Goal: Task Accomplishment & Management: Complete application form

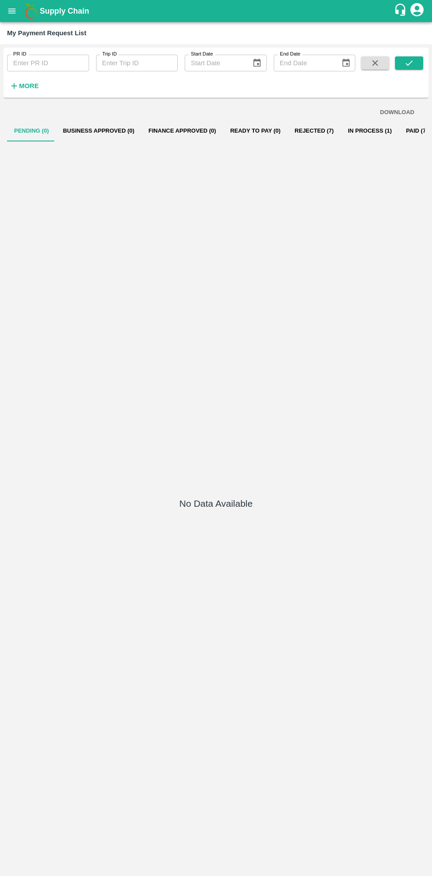
click at [362, 131] on button "In Process (1)" at bounding box center [369, 130] width 58 height 21
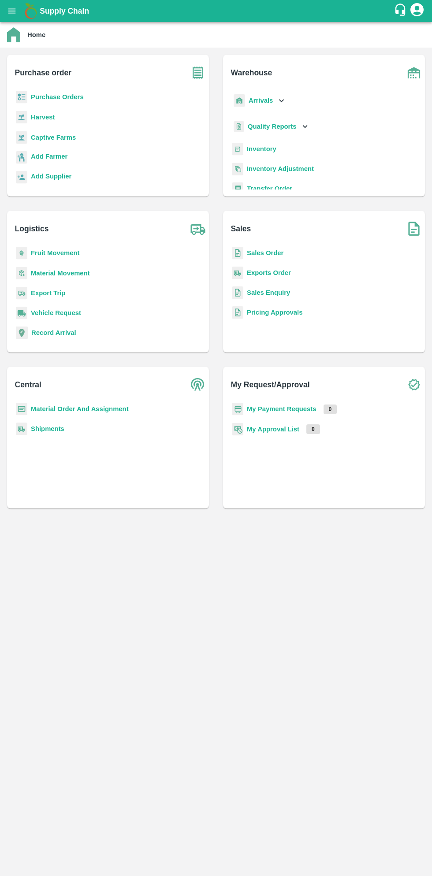
click at [62, 96] on b "Purchase Orders" at bounding box center [57, 96] width 53 height 7
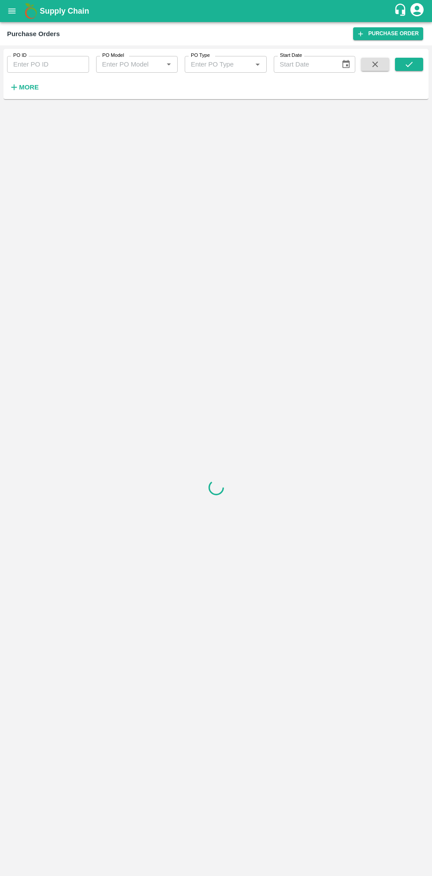
click at [30, 88] on strong "More" at bounding box center [29, 87] width 20 height 7
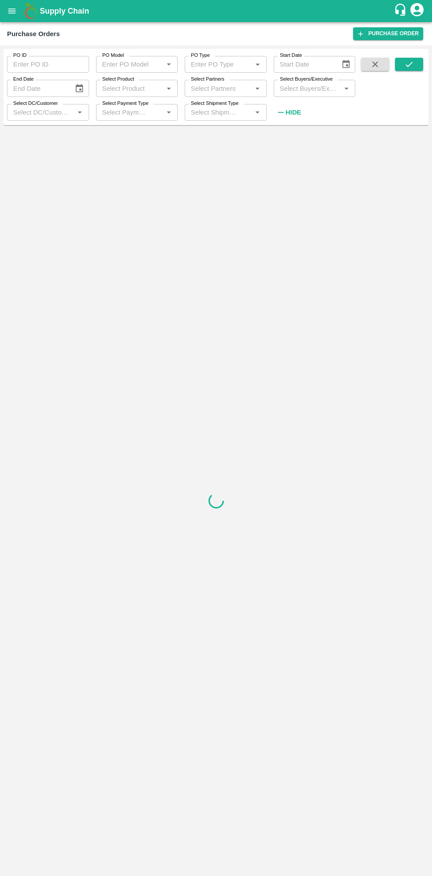
click at [320, 87] on input "Select Buyers/Executive" at bounding box center [307, 87] width 62 height 11
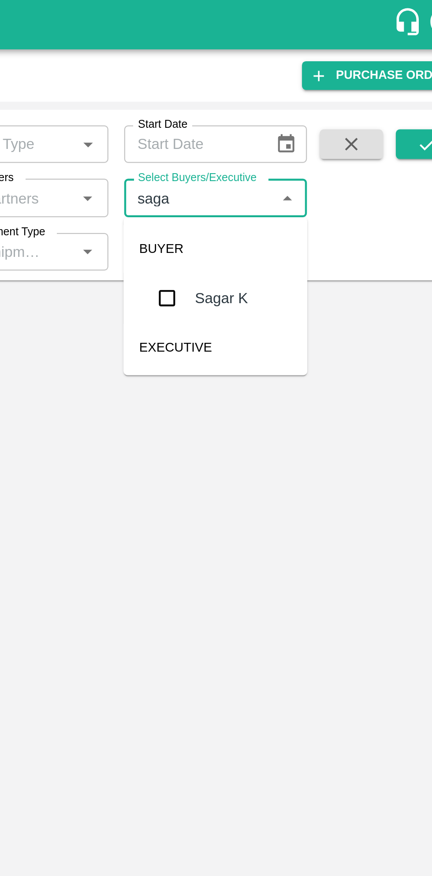
type input "sagar"
click at [291, 138] on input "checkbox" at bounding box center [293, 133] width 18 height 18
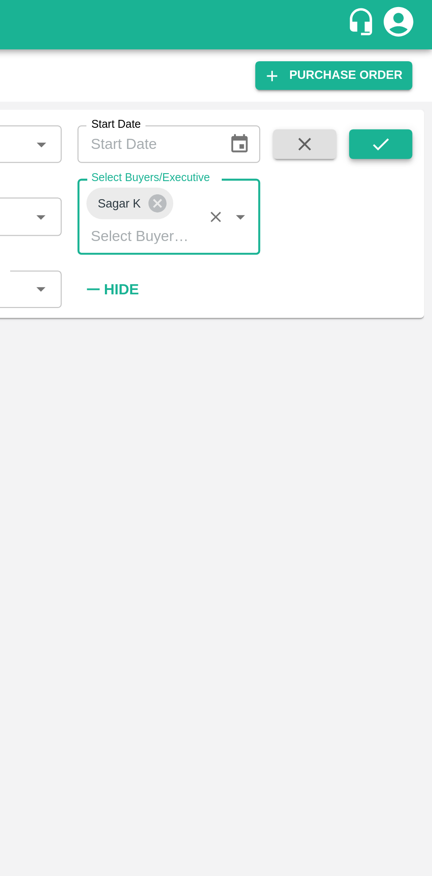
click at [413, 66] on icon "submit" at bounding box center [409, 64] width 10 height 10
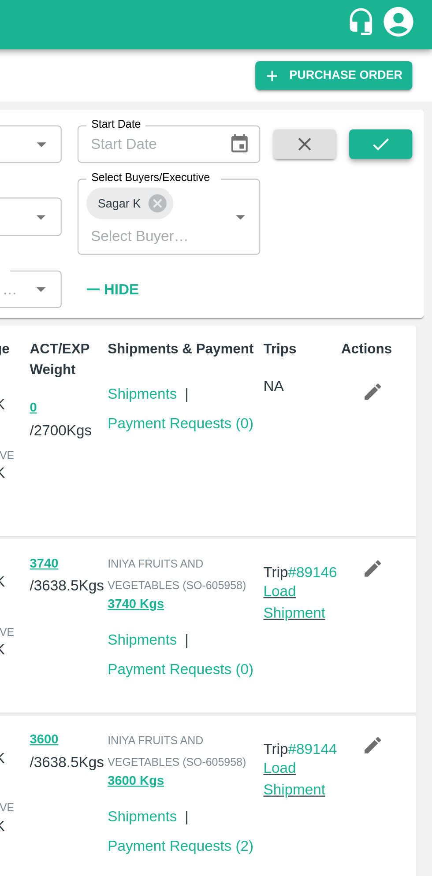
click at [409, 68] on icon "submit" at bounding box center [409, 64] width 10 height 10
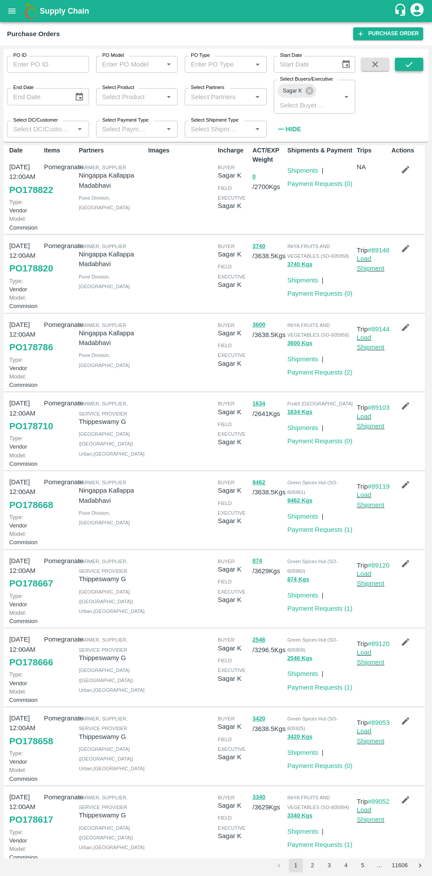
scroll to position [5, 0]
click at [37, 434] on link "PO 178710" at bounding box center [31, 426] width 44 height 16
click at [28, 434] on link "PO 178710" at bounding box center [31, 426] width 44 height 16
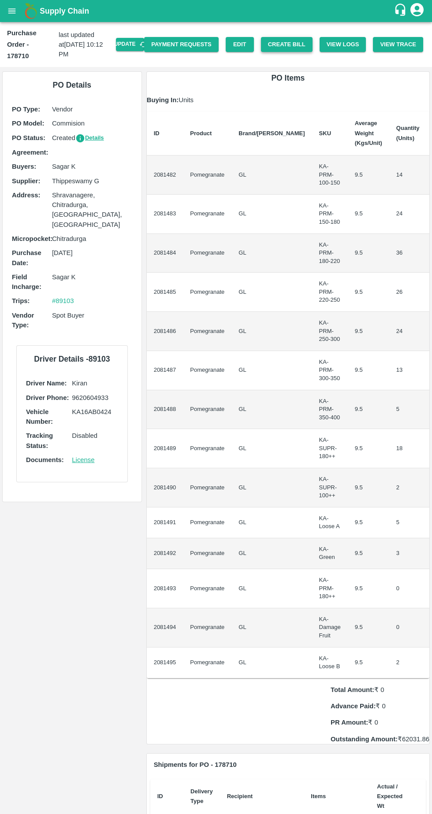
click at [300, 42] on button "Create Bill" at bounding box center [287, 44] width 52 height 15
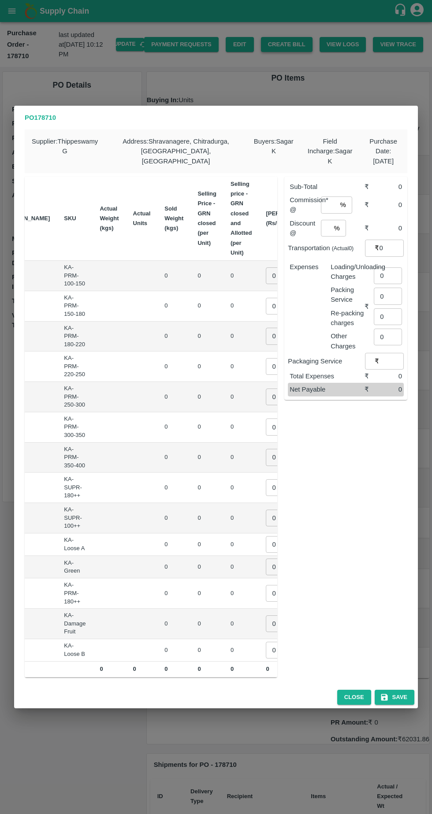
scroll to position [0, 109]
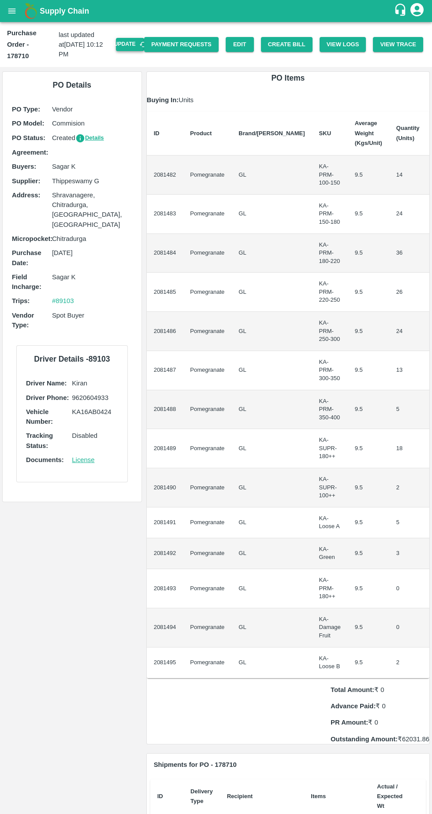
click at [139, 38] on button "Update" at bounding box center [130, 44] width 28 height 13
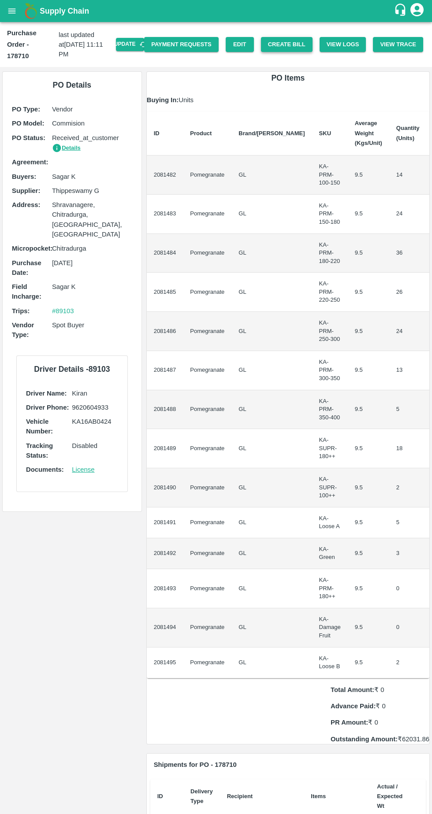
click at [297, 40] on button "Create Bill" at bounding box center [287, 44] width 52 height 15
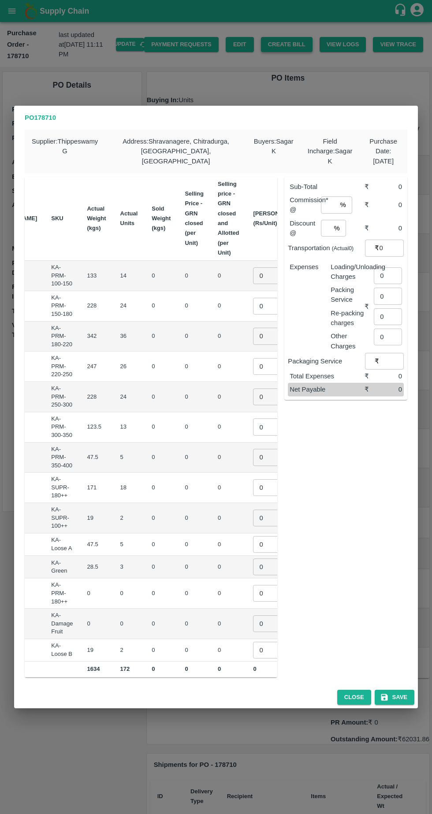
scroll to position [0, 105]
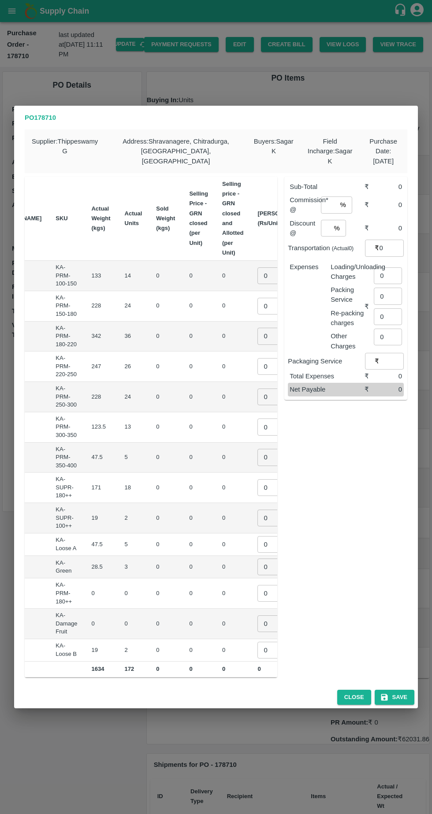
click at [257, 270] on input "0" at bounding box center [274, 275] width 35 height 17
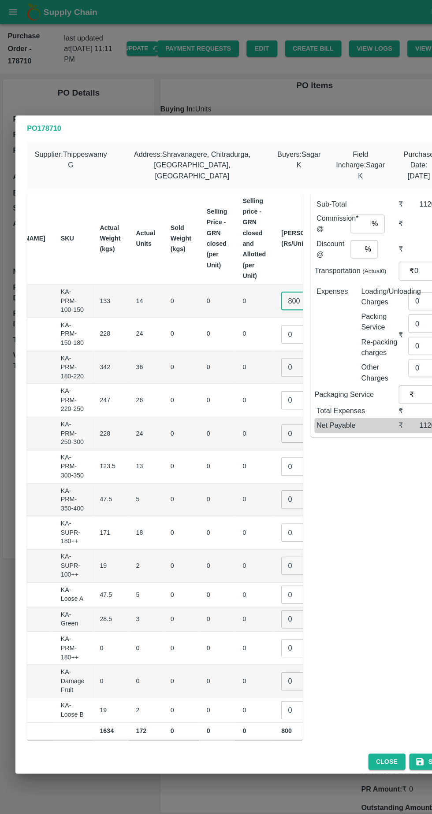
type input "800"
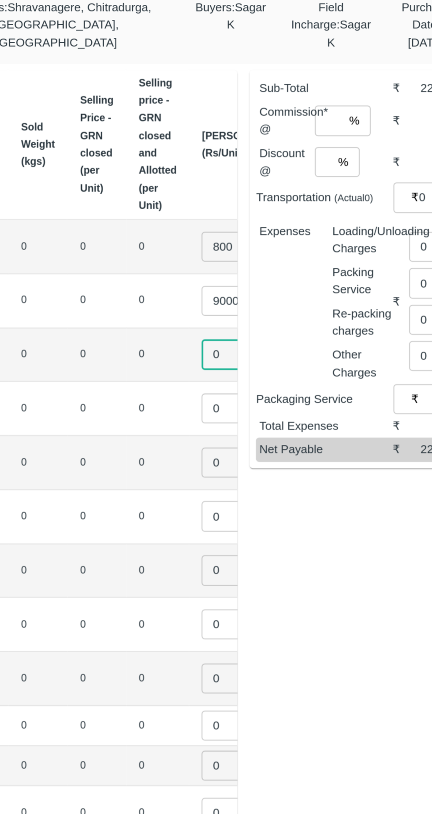
click at [237, 303] on tbody "Pomegranate KA-PRM-100-150 GL KA-PRM-100-150 133 14 0 0 0 800 ​ ₹11200 Pomegran…" at bounding box center [134, 461] width 429 height 401
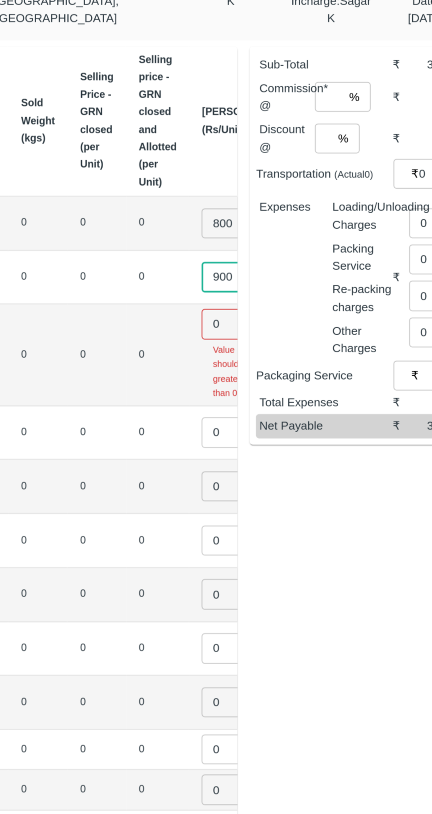
type input "900"
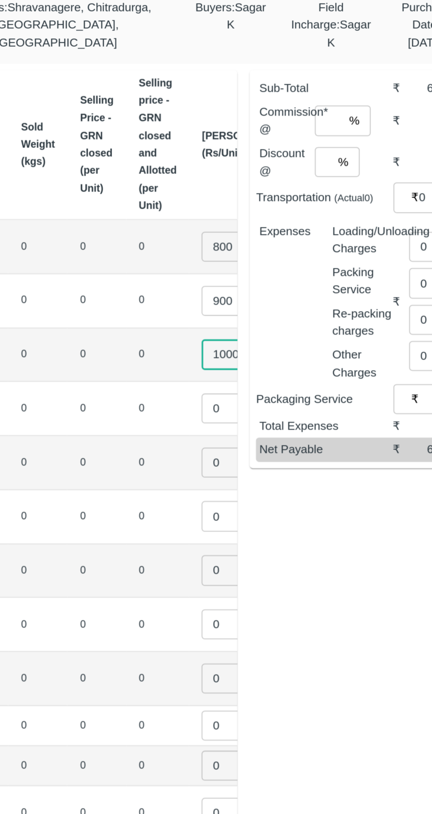
type input "1000"
click at [236, 359] on tbody "Pomegranate KA-PRM-100-150 GL KA-PRM-100-150 133 14 0 0 0 800 ​ ₹11200 Pomegran…" at bounding box center [134, 461] width 429 height 401
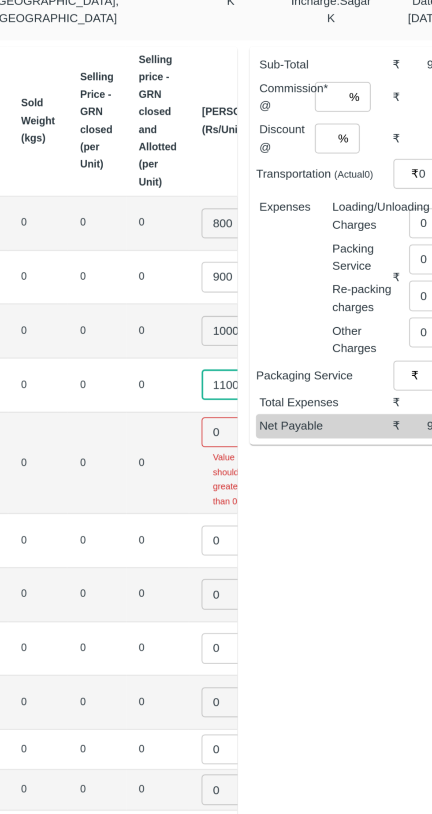
type input "1100"
click at [257, 371] on input "0" at bounding box center [274, 379] width 35 height 17
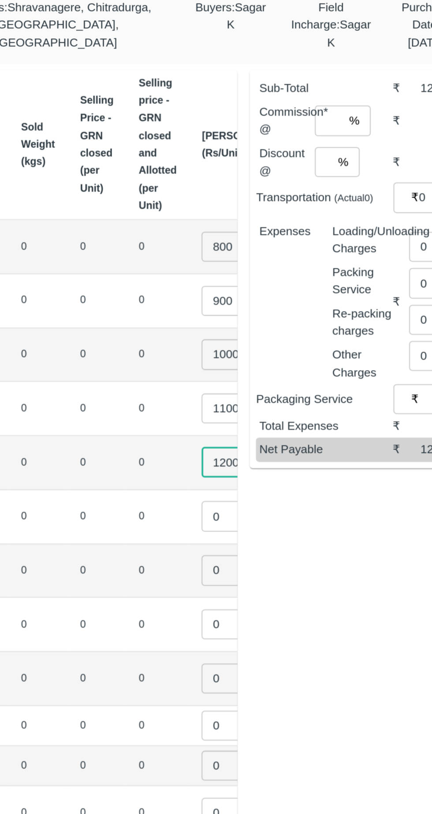
type input "1200"
type input "1300"
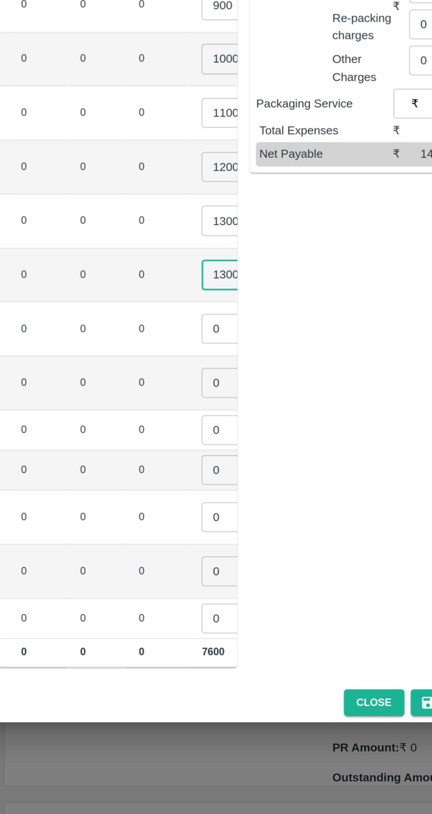
type input "1300"
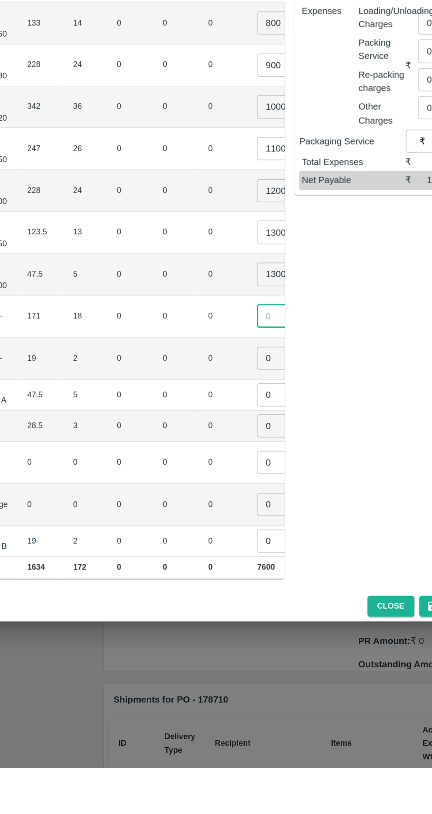
scroll to position [0, 100]
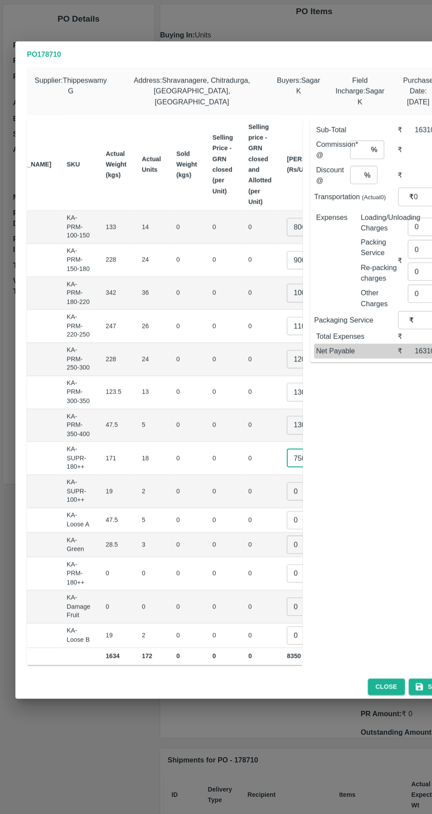
type input "750"
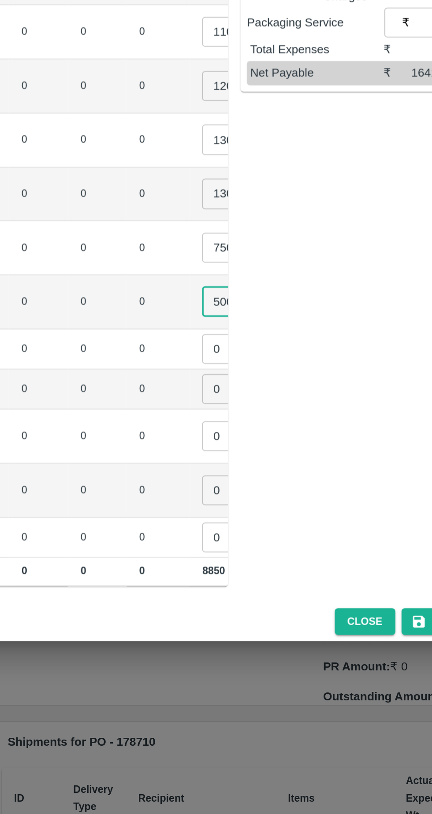
type input "500"
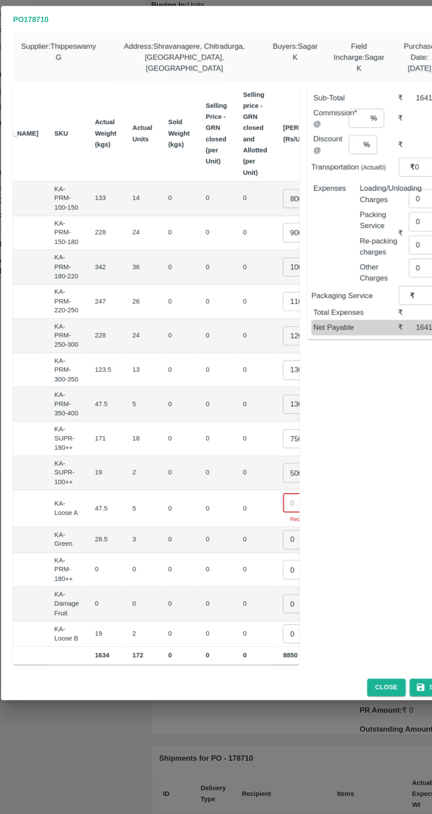
scroll to position [0, 0]
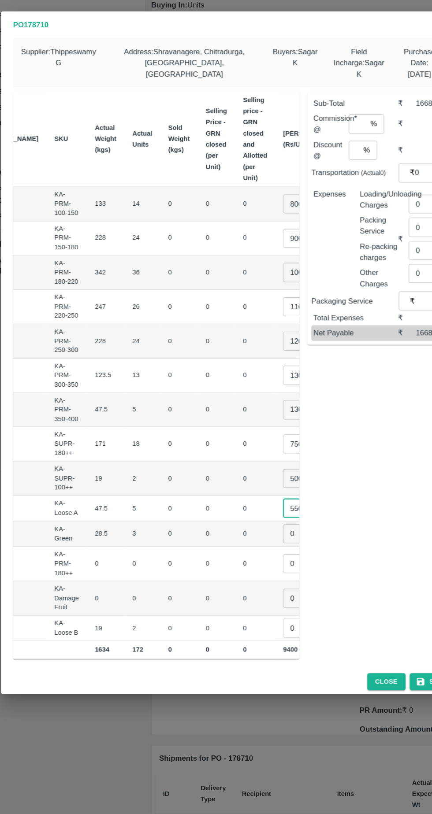
type input "550"
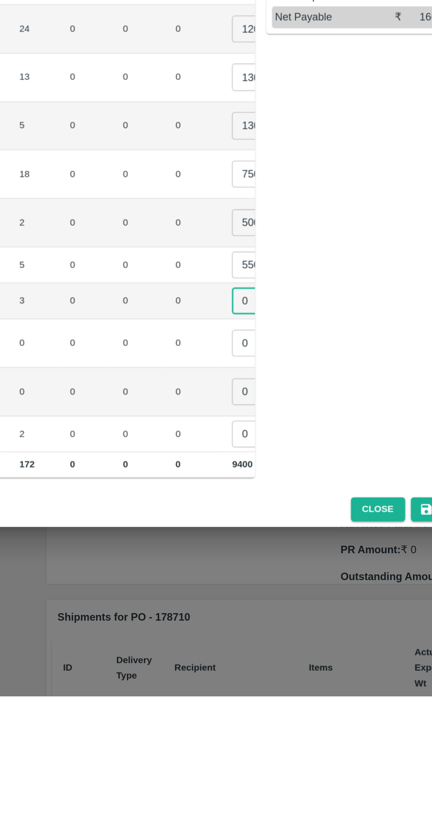
scroll to position [0, 97]
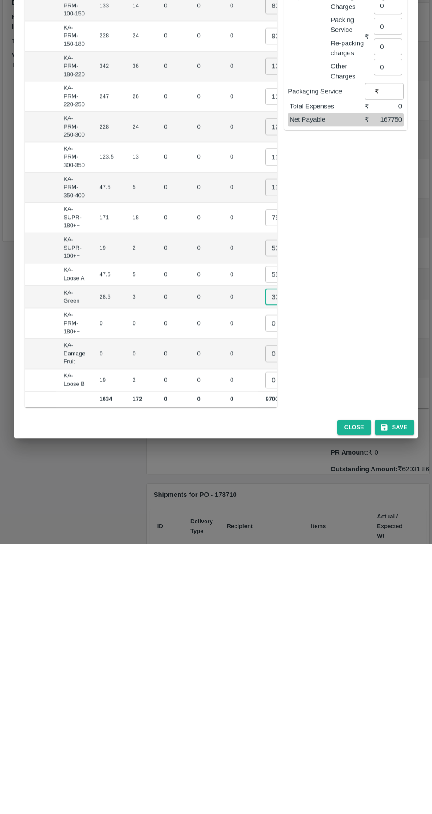
type input "300"
click at [265, 642] on input "0" at bounding box center [282, 650] width 35 height 17
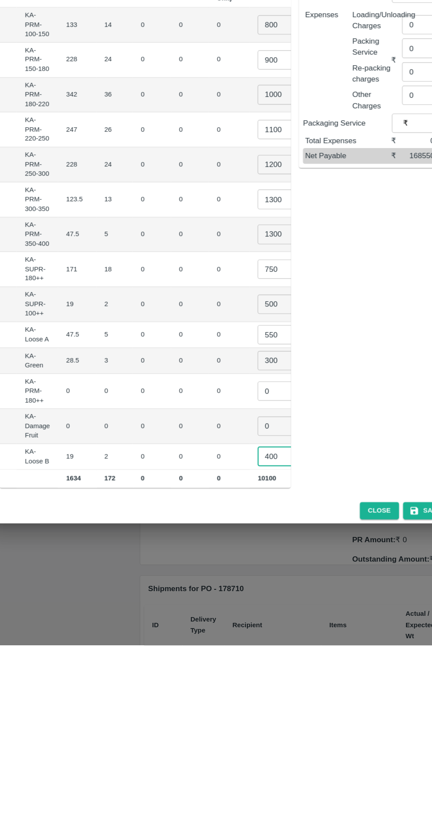
scroll to position [0, 115]
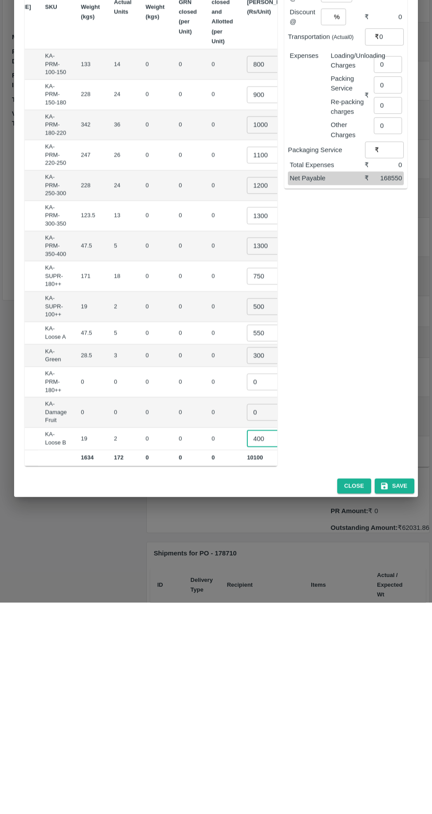
type input "400"
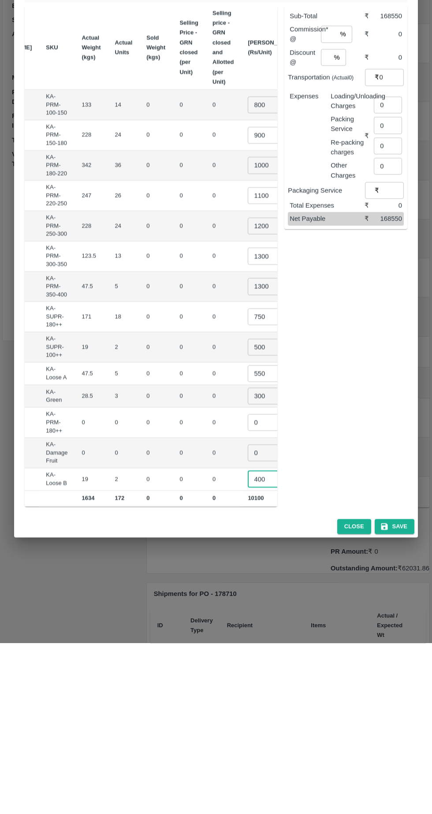
scroll to position [0, 115]
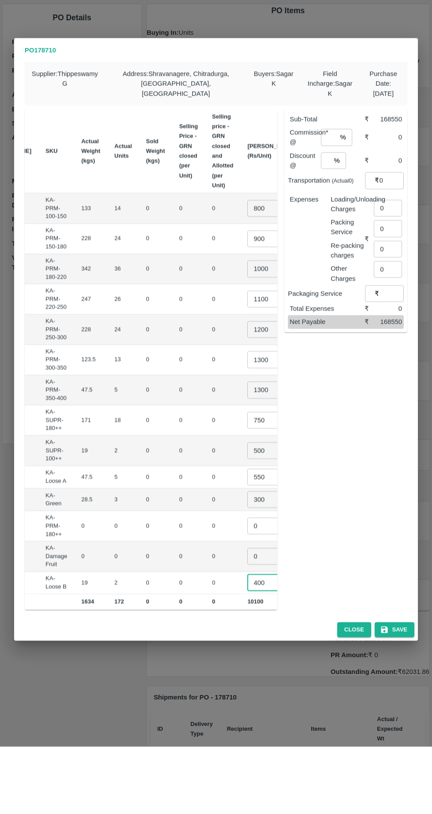
click at [247, 481] on input "750" at bounding box center [264, 487] width 35 height 17
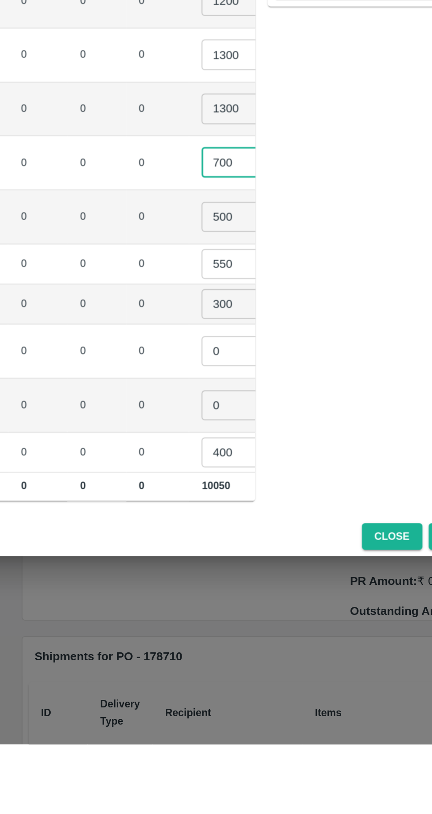
type input "700"
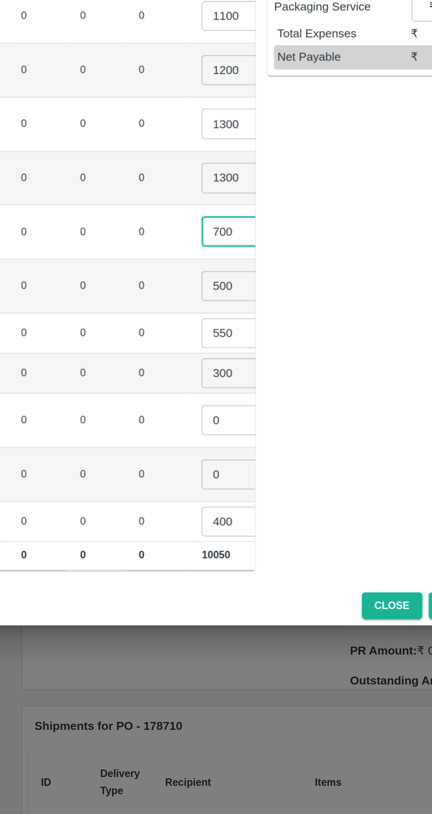
scroll to position [0, 0]
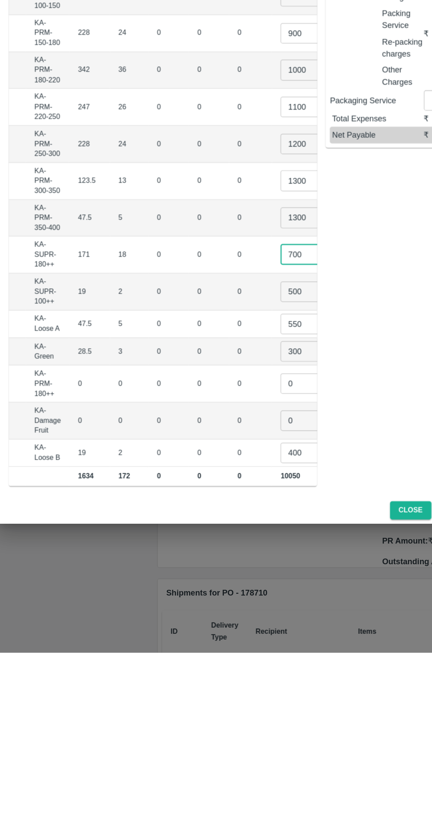
click at [247, 511] on input "500" at bounding box center [264, 518] width 35 height 17
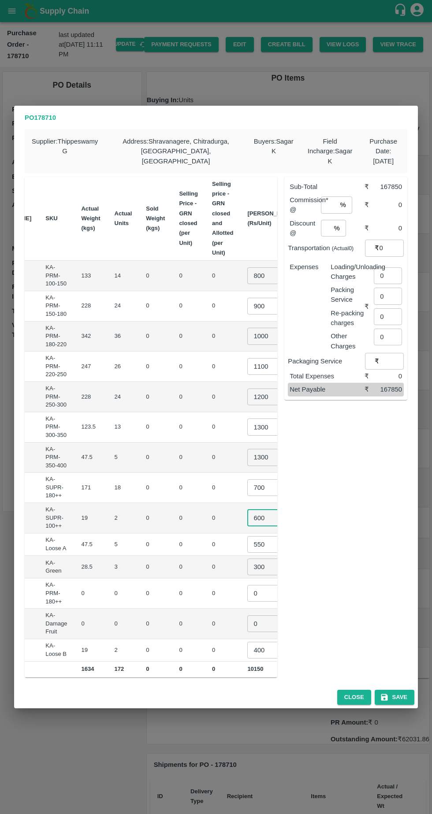
type input "600"
click at [332, 199] on input "number" at bounding box center [329, 204] width 16 height 17
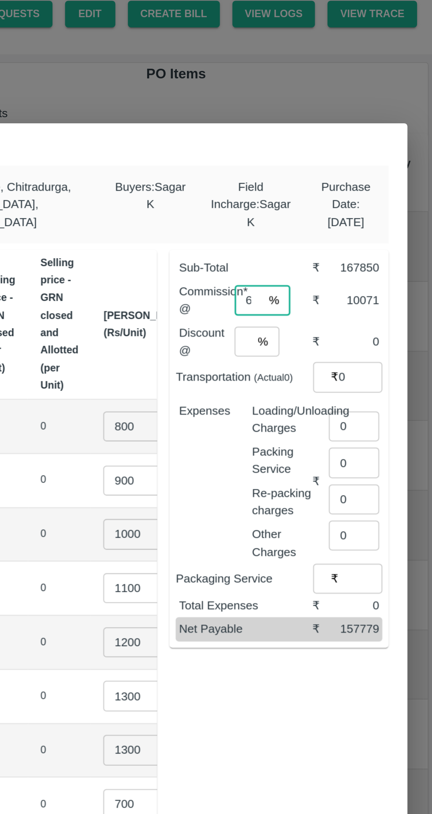
type input "6"
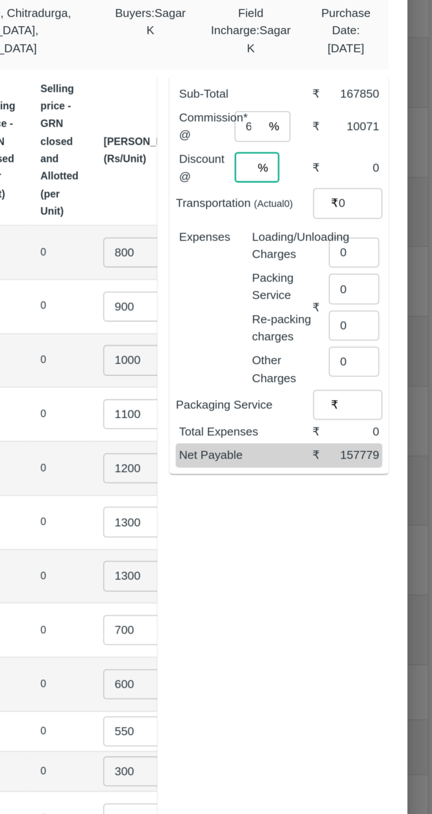
type input "0"
click at [389, 270] on input "0" at bounding box center [388, 275] width 28 height 17
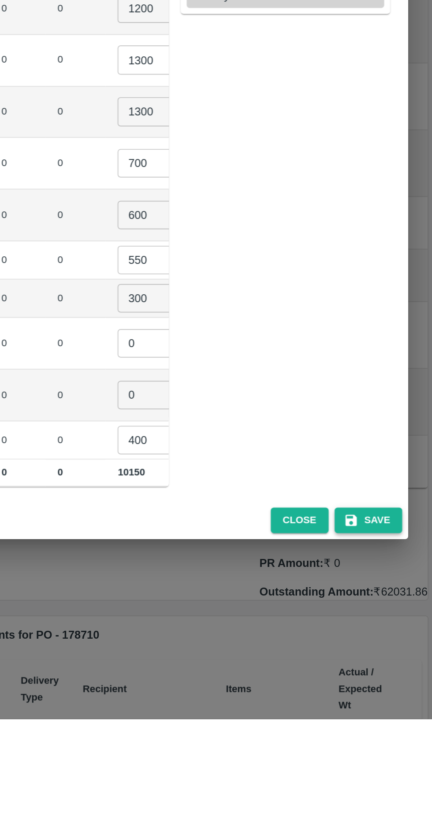
type input "516"
click at [399, 694] on button "Save" at bounding box center [394, 697] width 40 height 15
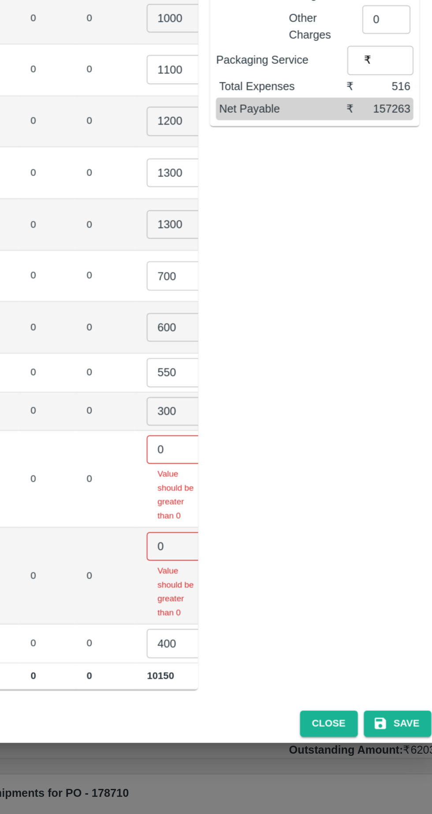
click at [247, 555] on input "0" at bounding box center [264, 563] width 35 height 17
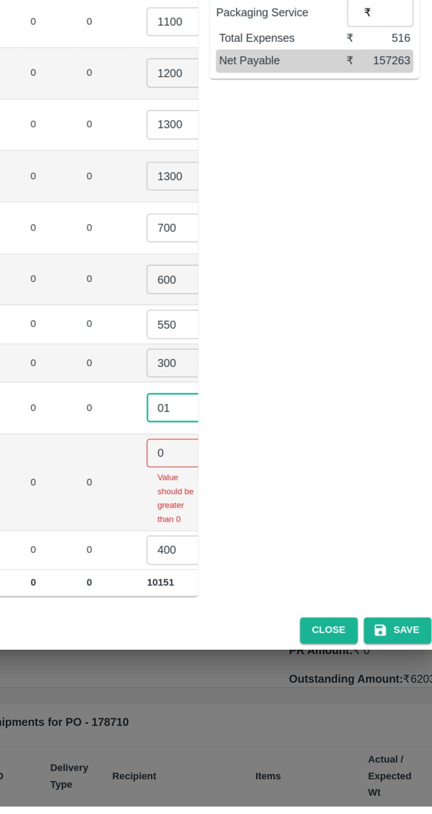
type input "01"
click at [247, 598] on input "0" at bounding box center [264, 606] width 35 height 17
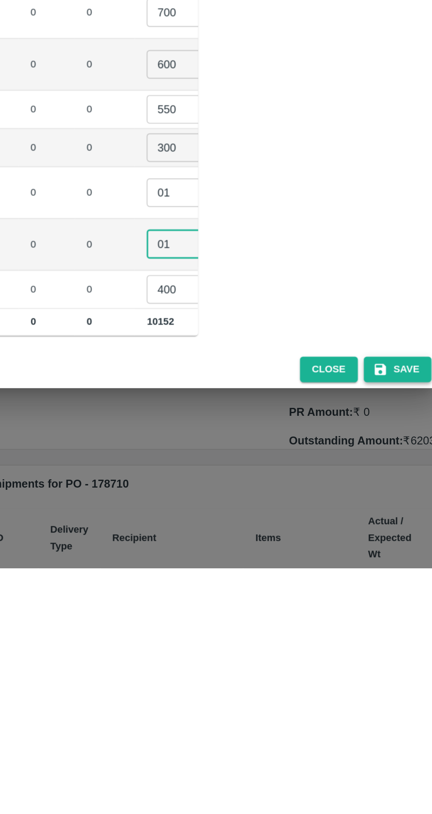
type input "01"
click at [398, 696] on button "Save" at bounding box center [394, 697] width 40 height 15
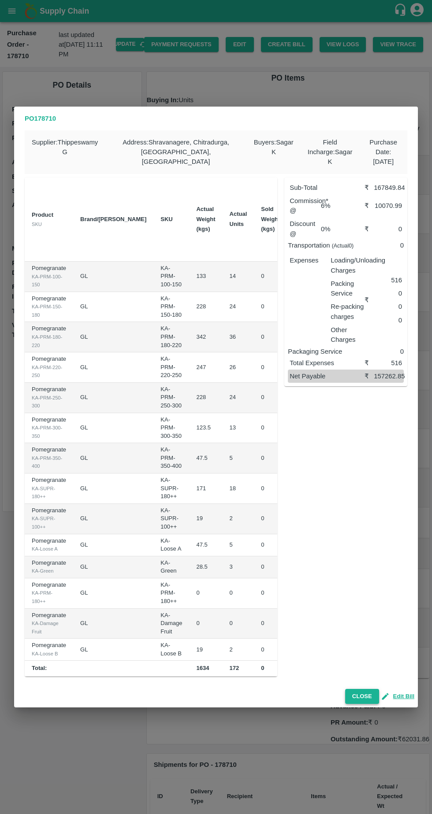
click at [364, 689] on button "Close" at bounding box center [362, 696] width 34 height 15
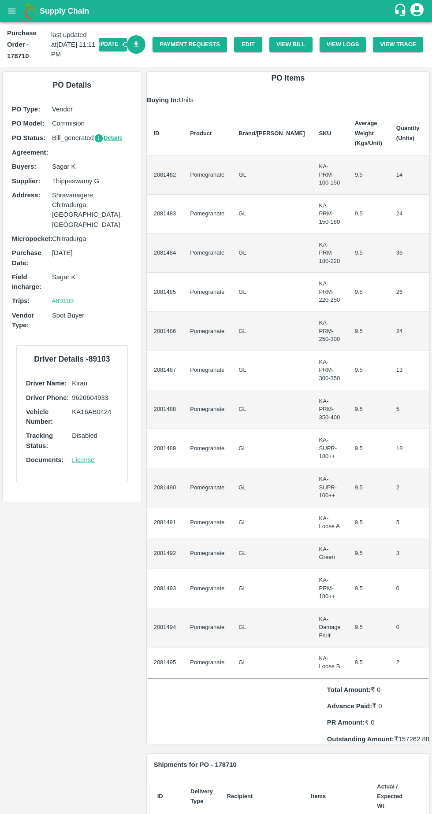
click at [139, 44] on icon "Download Bill" at bounding box center [136, 44] width 5 height 6
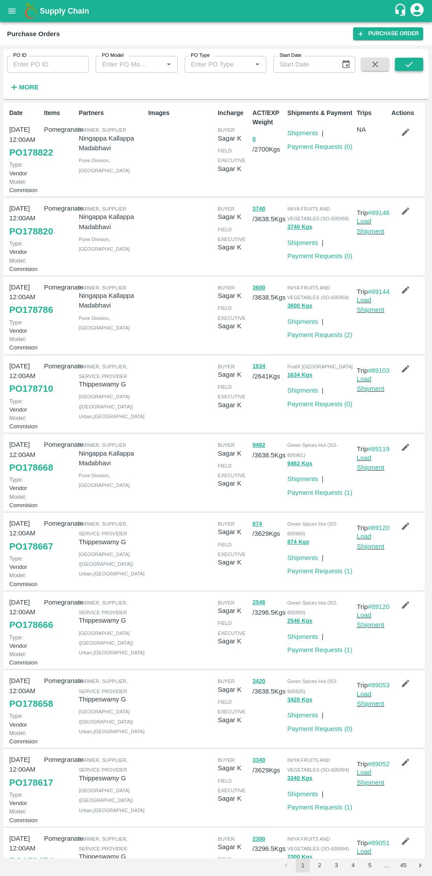
click at [412, 60] on icon "submit" at bounding box center [409, 64] width 10 height 10
click at [26, 85] on strong "More" at bounding box center [29, 87] width 20 height 7
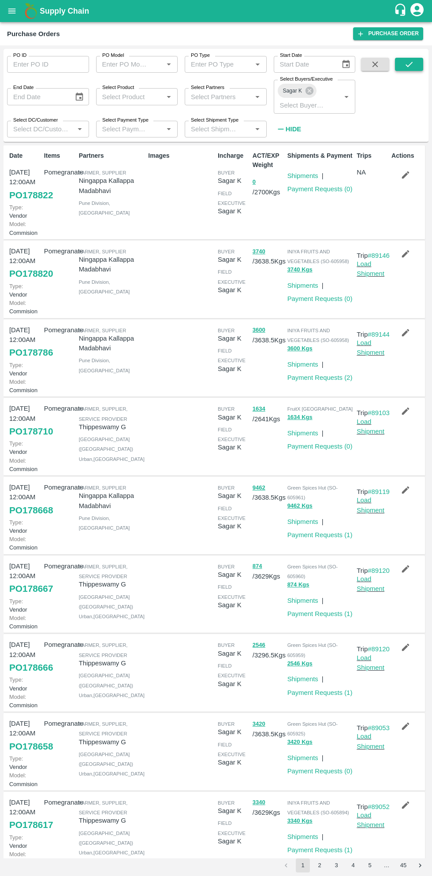
click at [405, 60] on icon "submit" at bounding box center [409, 64] width 10 height 10
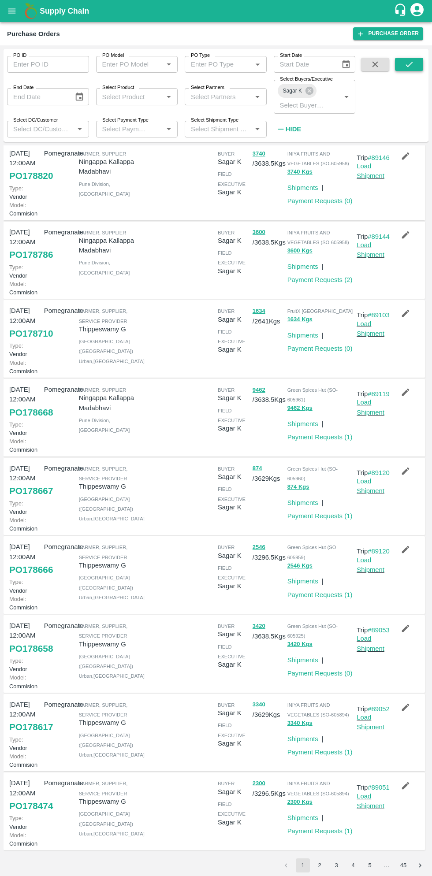
scroll to position [257, 0]
click at [319, 865] on button "2" at bounding box center [319, 865] width 14 height 14
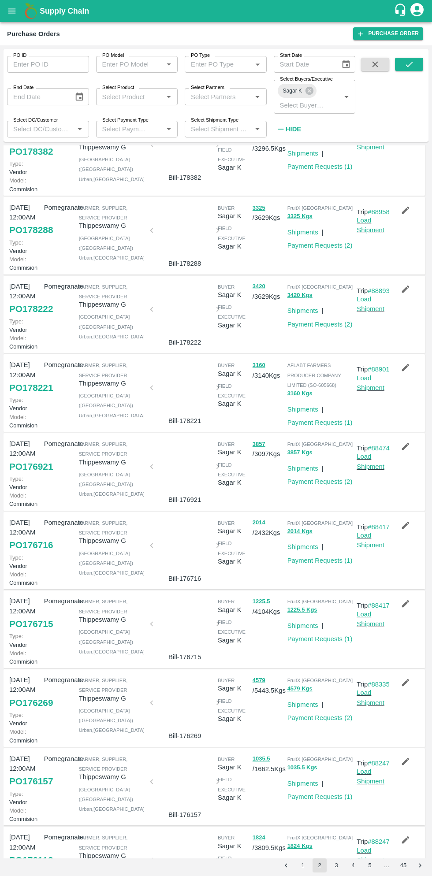
scroll to position [0, 0]
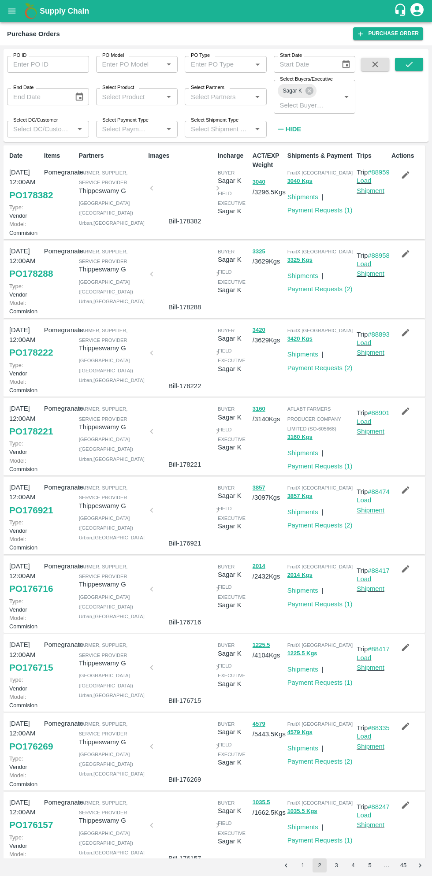
click at [302, 869] on button "1" at bounding box center [303, 865] width 14 height 14
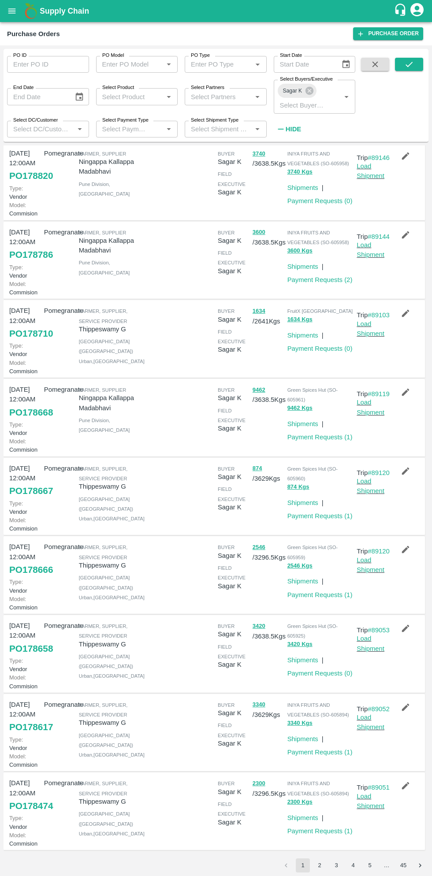
scroll to position [257, 0]
click at [37, 804] on link "PO 178474" at bounding box center [31, 806] width 44 height 16
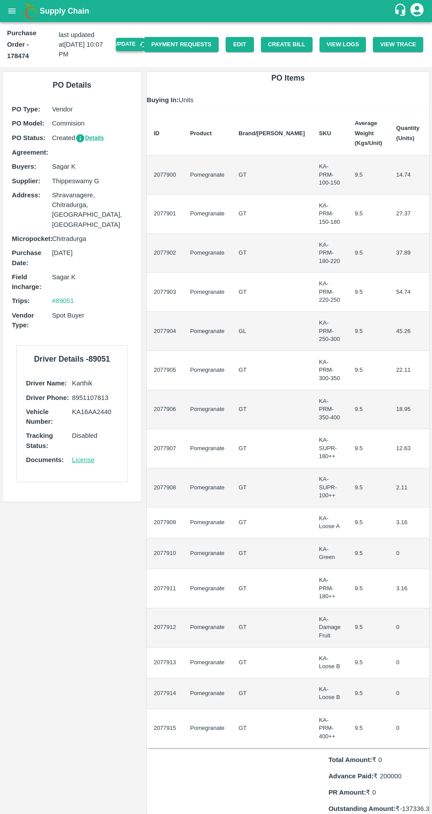
click at [144, 38] on button "Update" at bounding box center [130, 44] width 28 height 13
click at [298, 38] on button "Create Bill" at bounding box center [287, 44] width 52 height 15
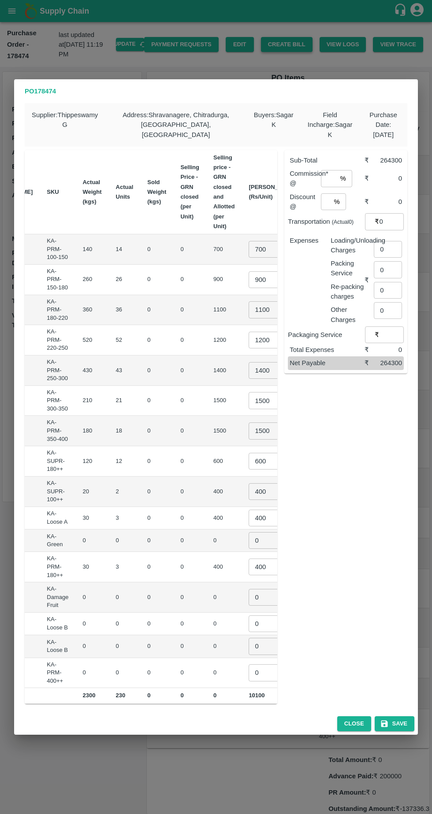
scroll to position [0, 115]
click at [247, 244] on input "700" at bounding box center [264, 249] width 35 height 17
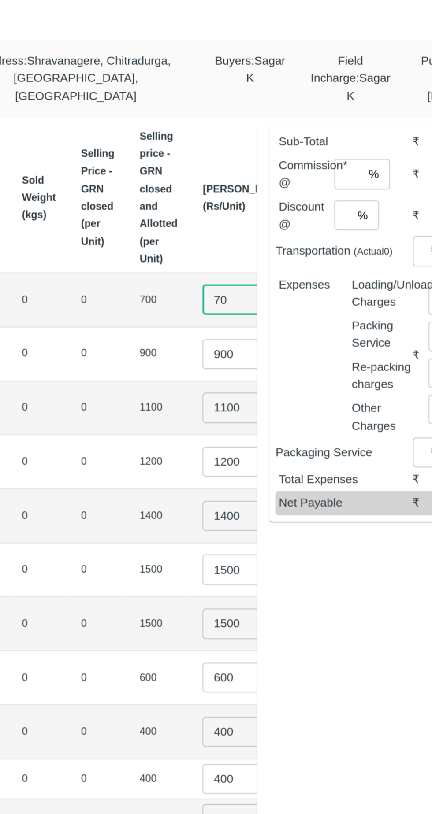
type input "7"
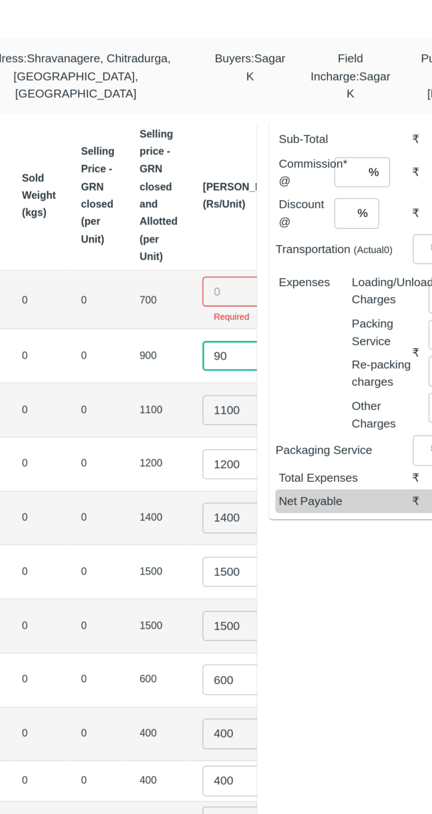
type input "9"
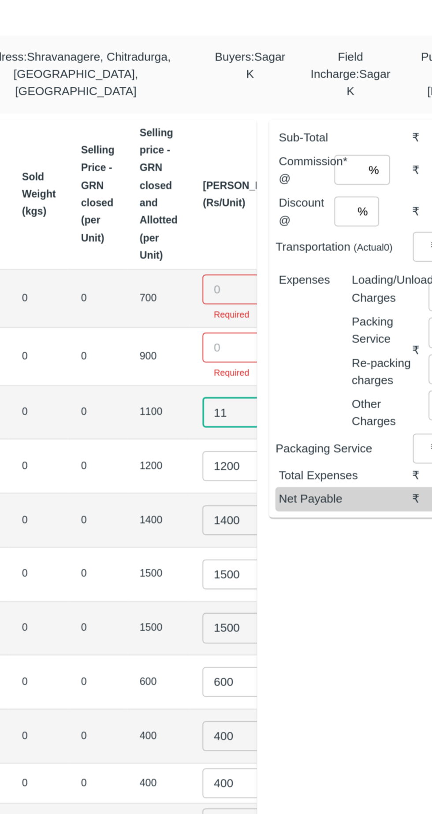
type input "1"
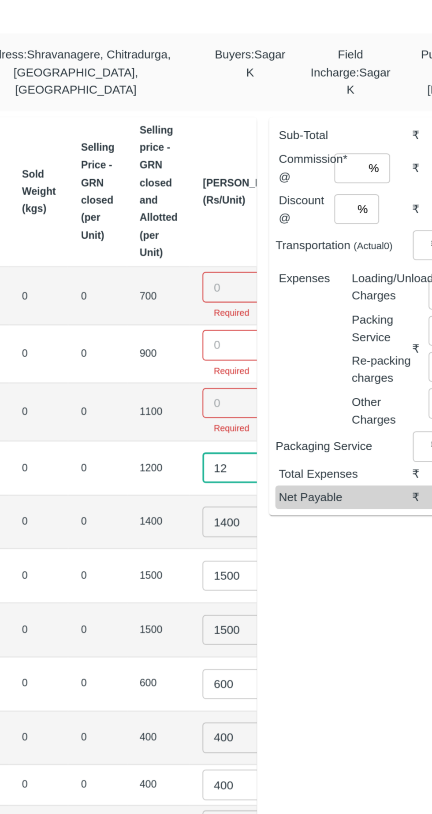
type input "1"
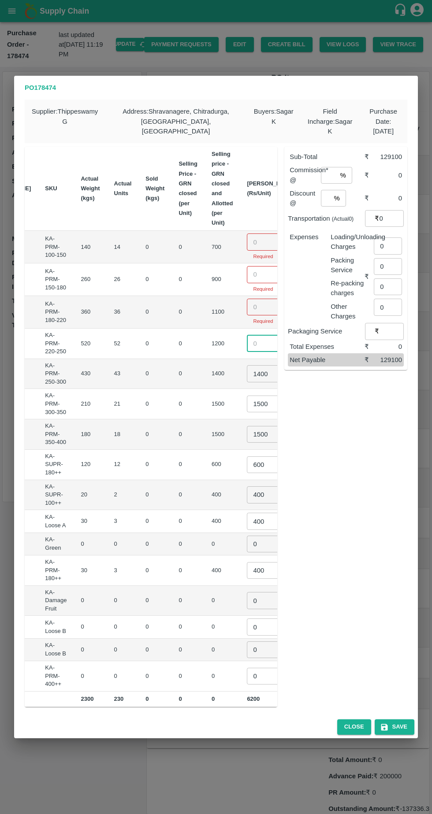
click at [247, 367] on input "1400" at bounding box center [264, 373] width 35 height 17
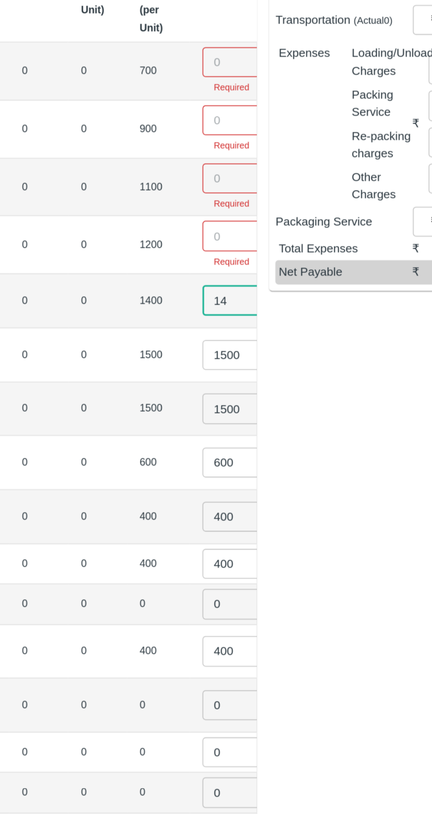
type input "1"
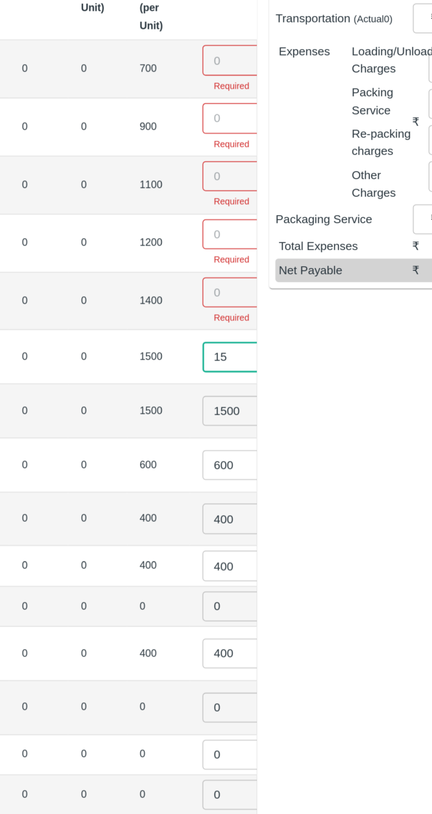
type input "1"
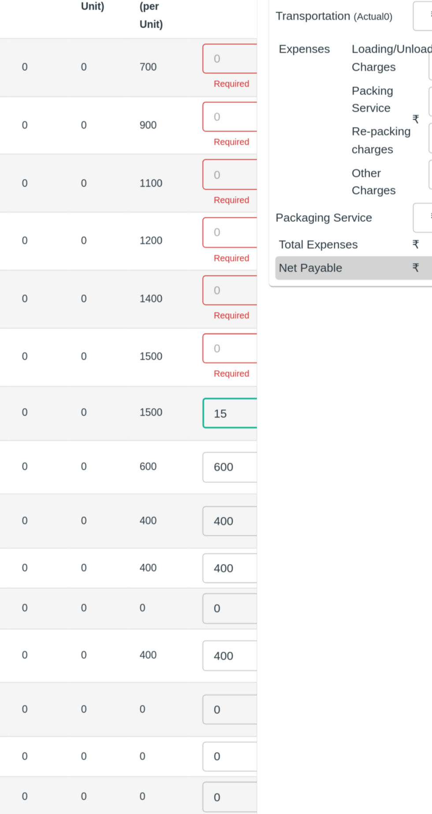
type input "1"
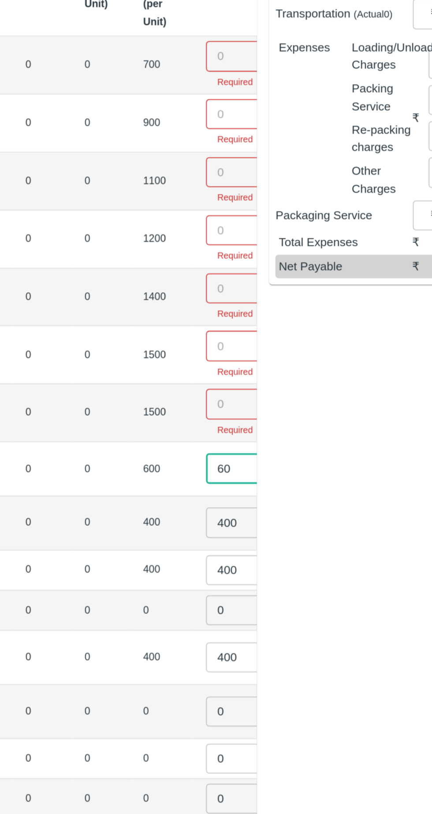
type input "6"
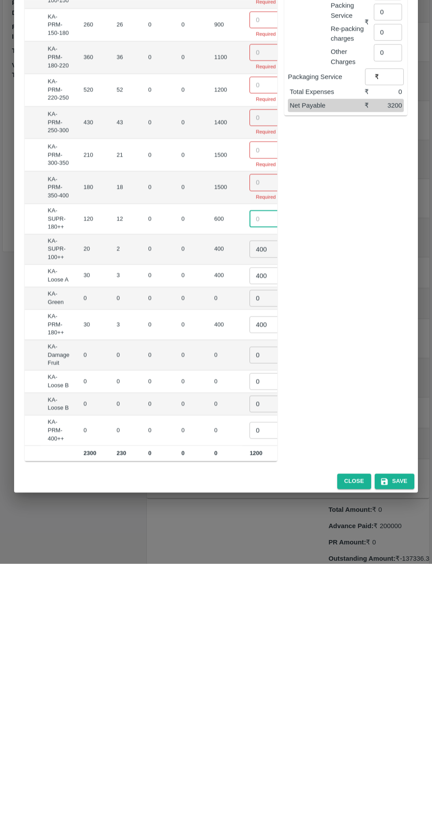
click at [249, 518] on input "400" at bounding box center [266, 526] width 35 height 17
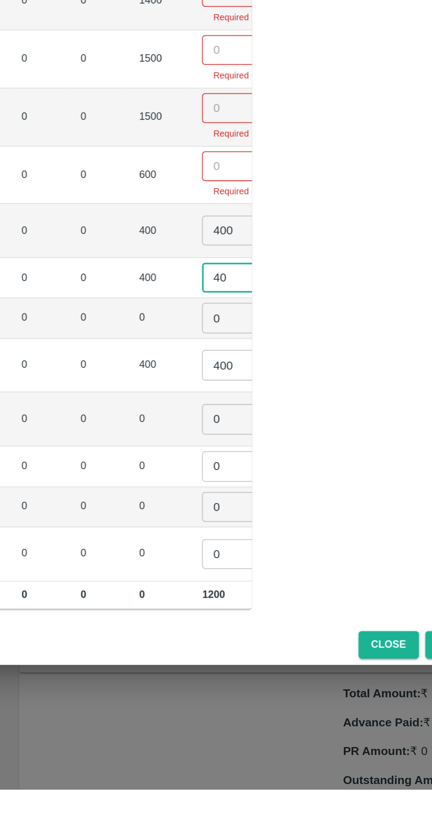
type input "4"
click at [249, 494] on input "400" at bounding box center [266, 500] width 35 height 17
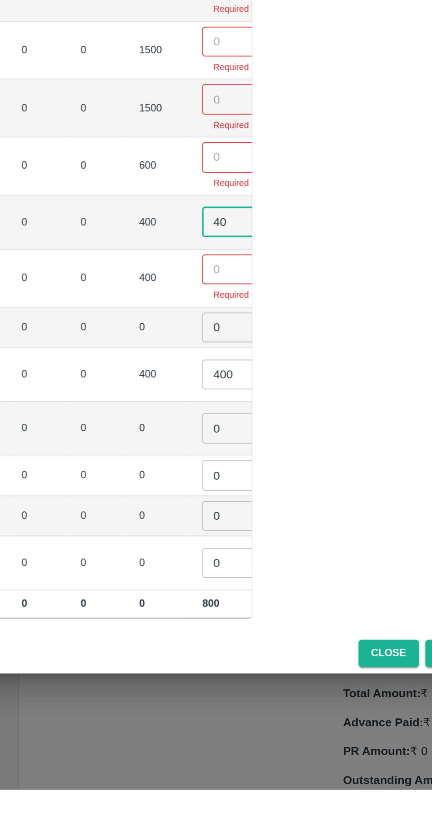
type input "4"
click at [249, 574] on input "400" at bounding box center [266, 581] width 35 height 17
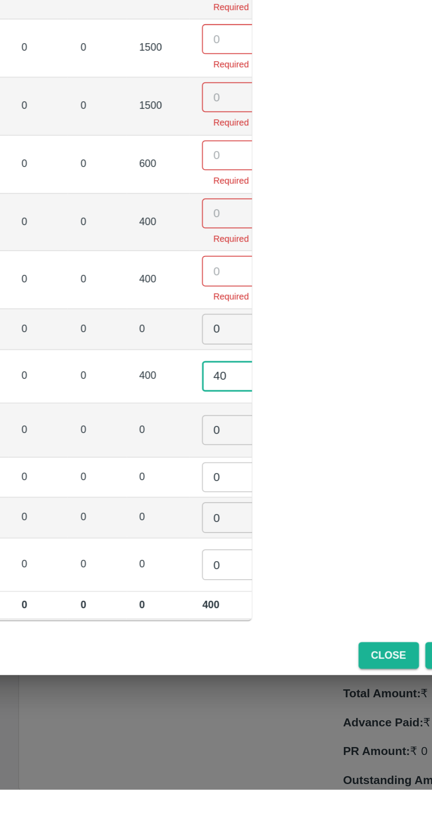
type input "4"
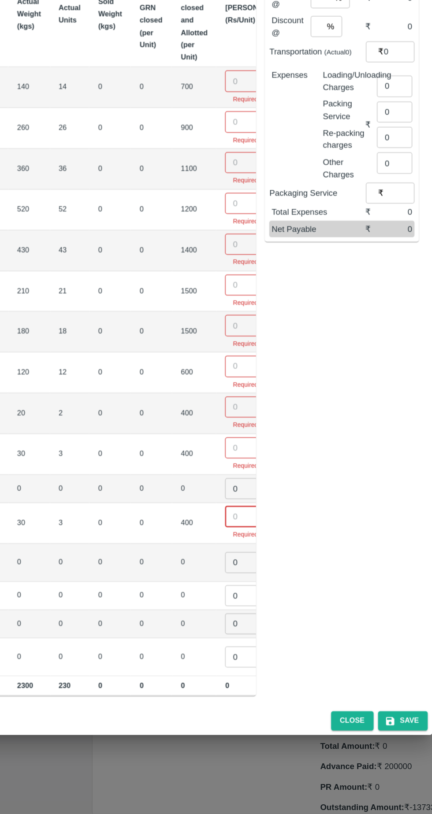
scroll to position [0, 0]
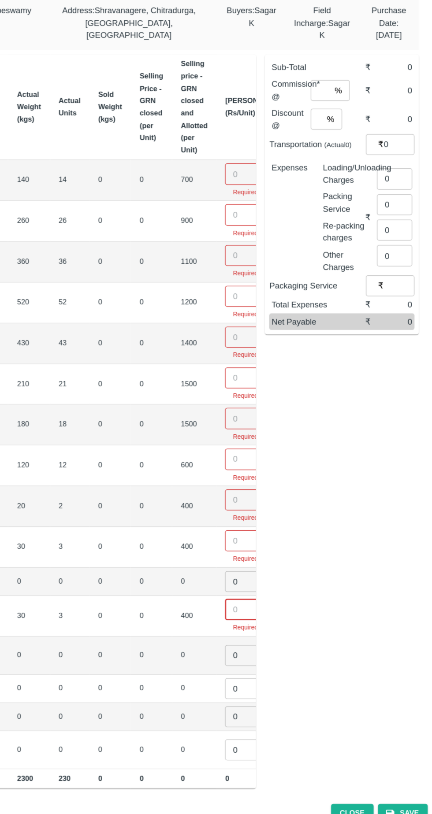
click at [252, 223] on input "number" at bounding box center [269, 229] width 35 height 17
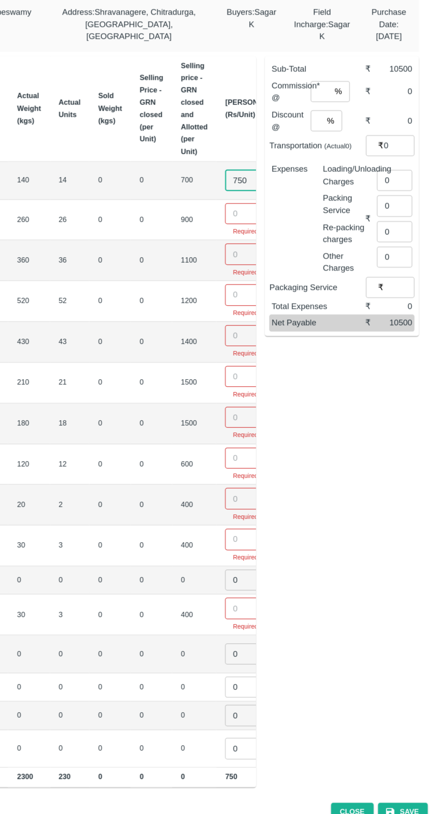
type input "750"
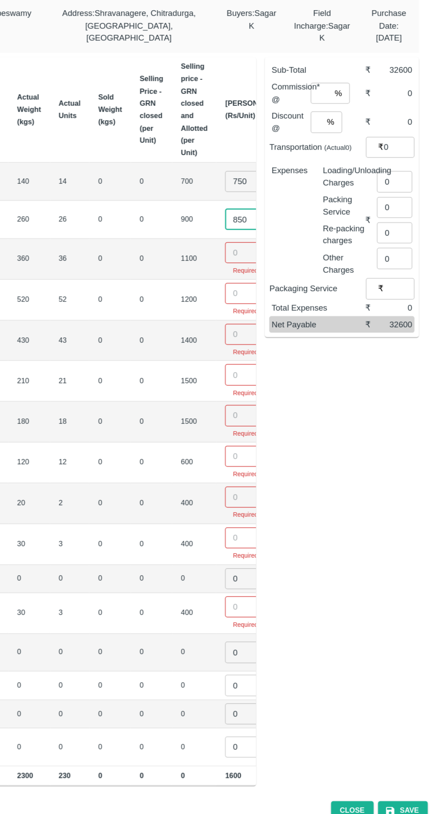
type input "850"
type input "950"
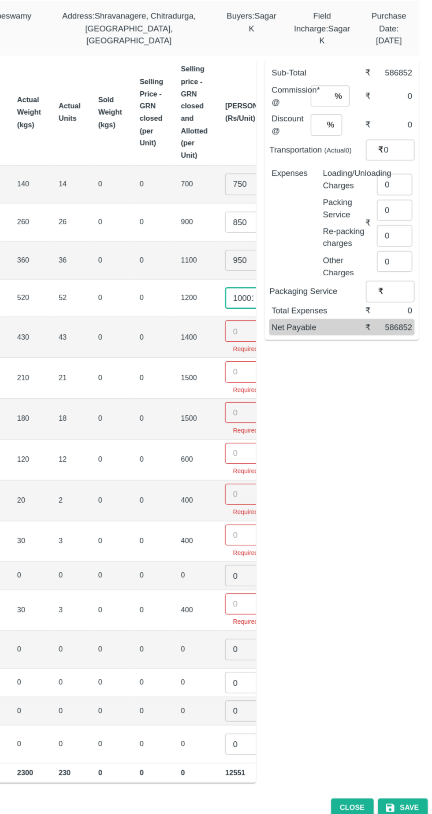
type input "1000"
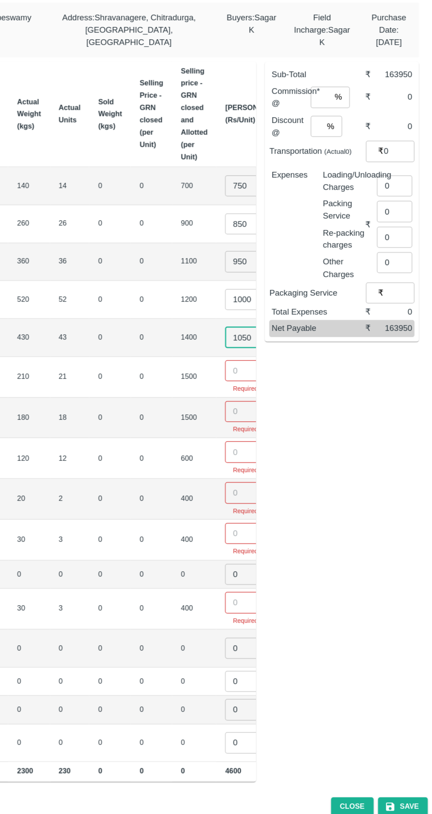
type input "1050"
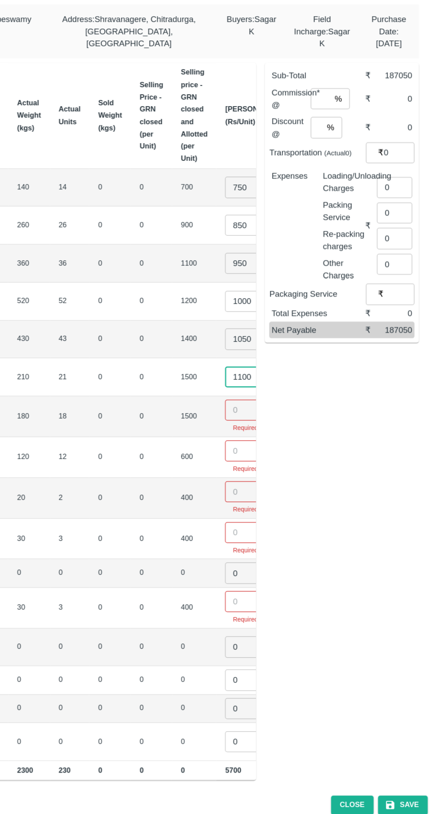
type input "1100"
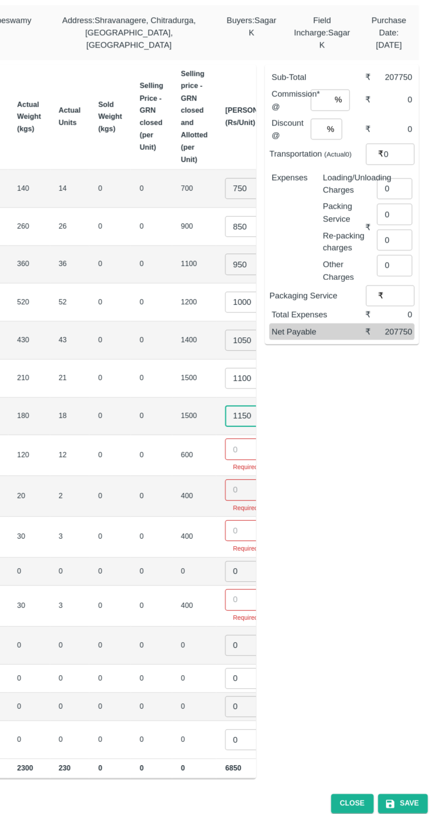
type input "1150"
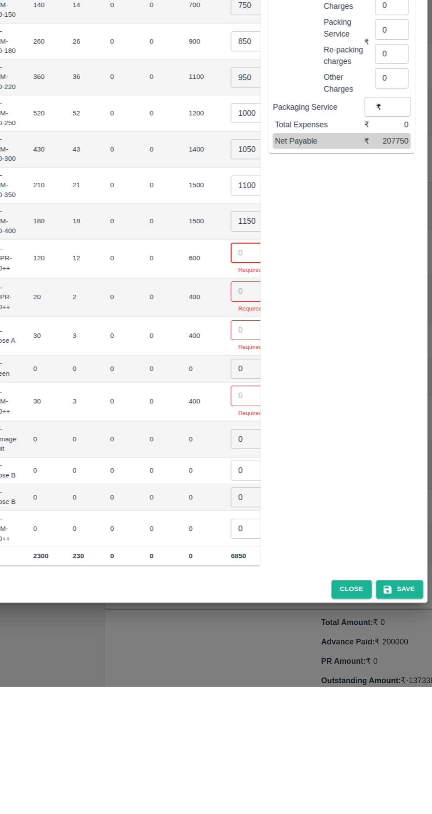
scroll to position [0, 101]
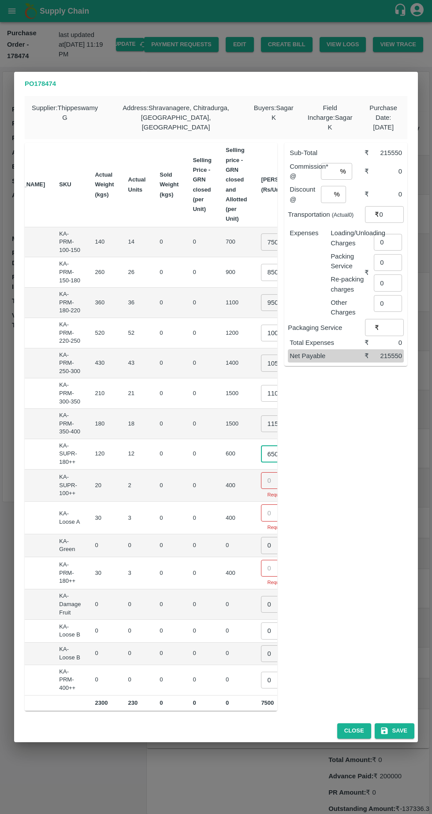
type input "650"
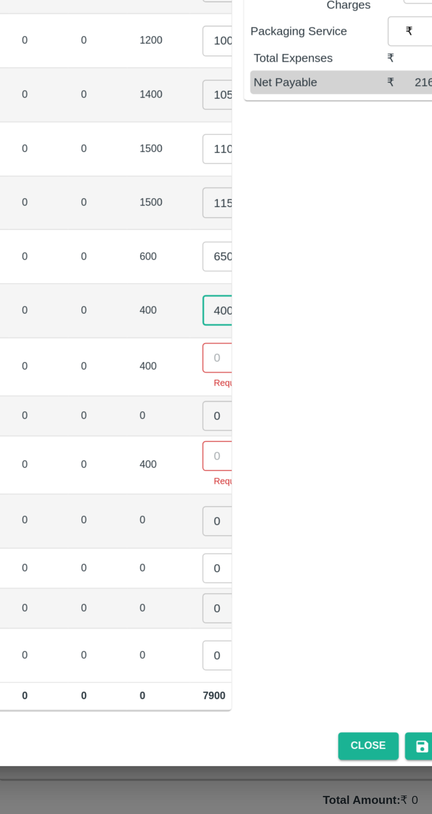
type input "400"
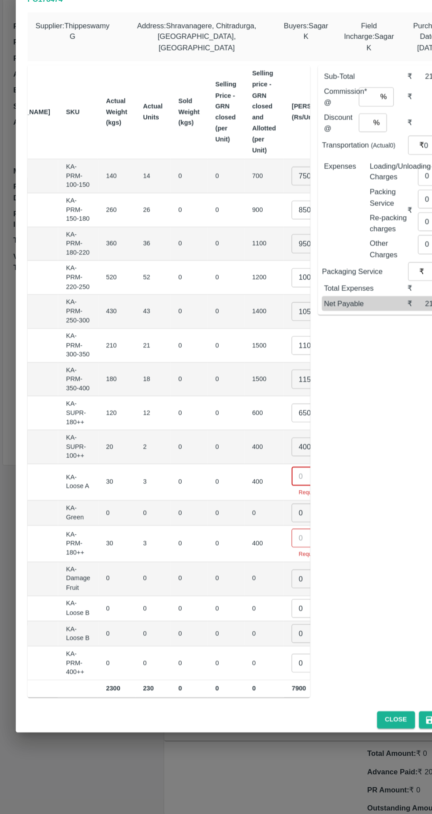
scroll to position [0, 0]
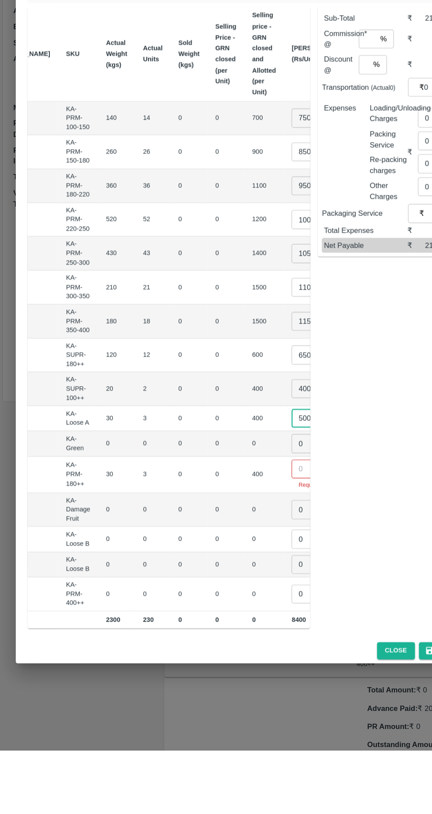
type input "500"
click at [261, 557] on input "number" at bounding box center [278, 562] width 35 height 17
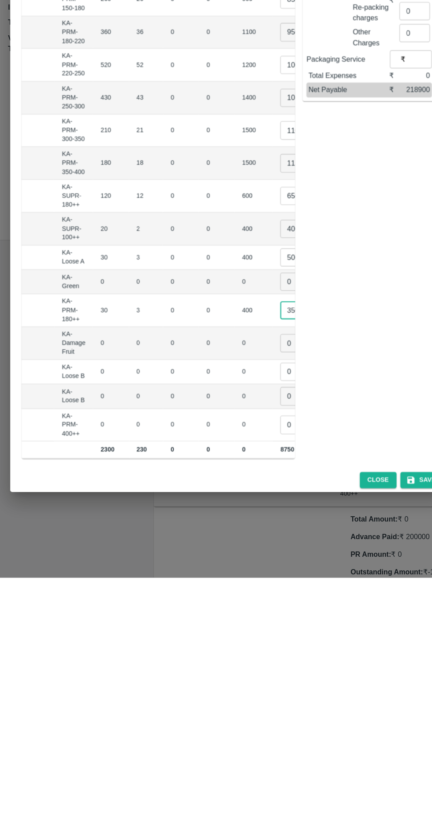
scroll to position [0, 115]
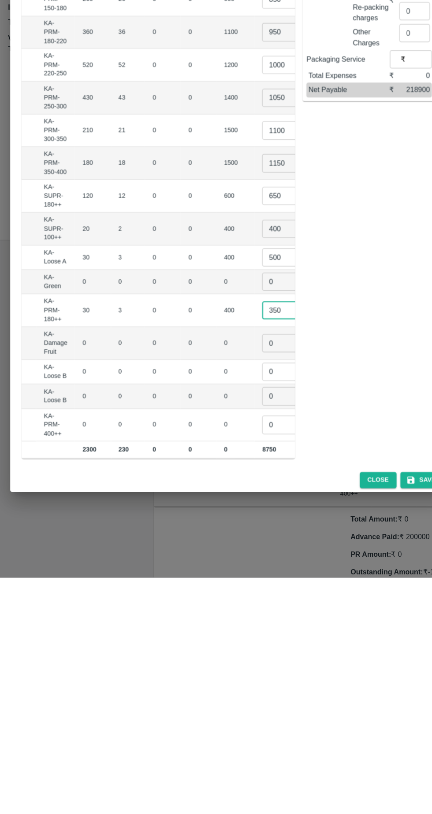
type input "350"
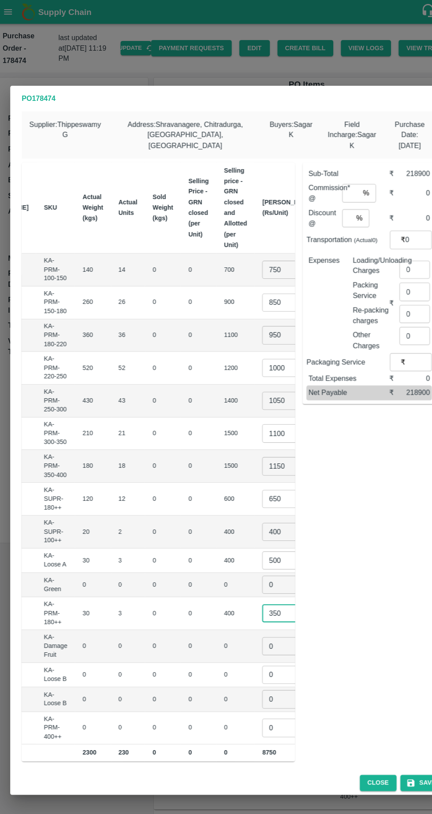
scroll to position [0, 0]
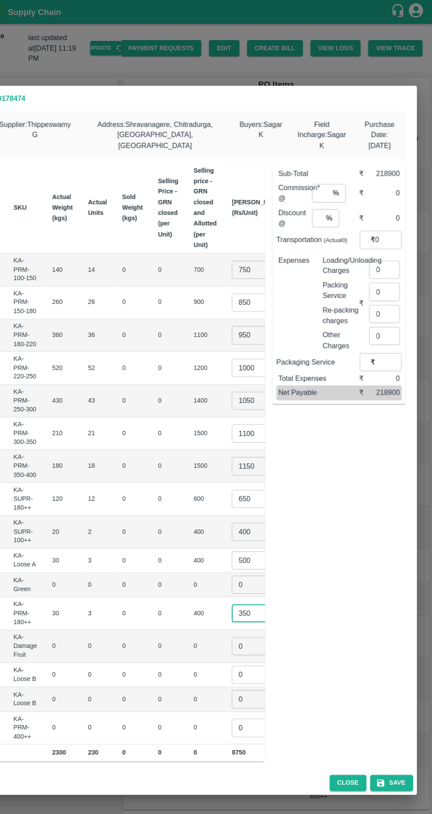
click at [333, 175] on input "number" at bounding box center [329, 178] width 16 height 17
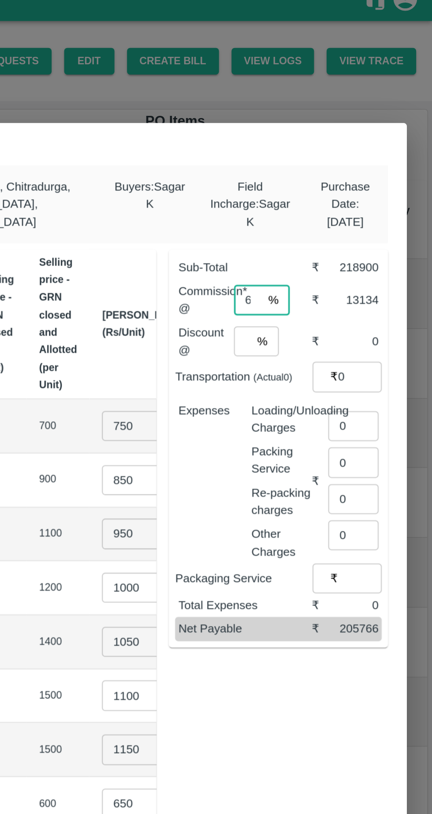
type input "6"
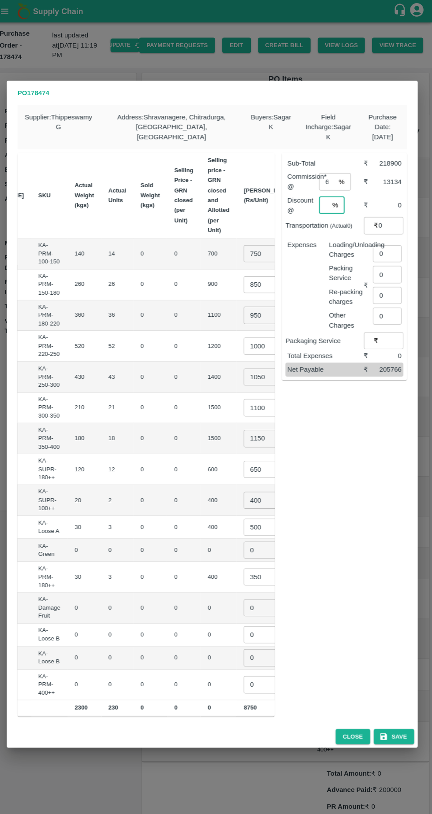
type input "0"
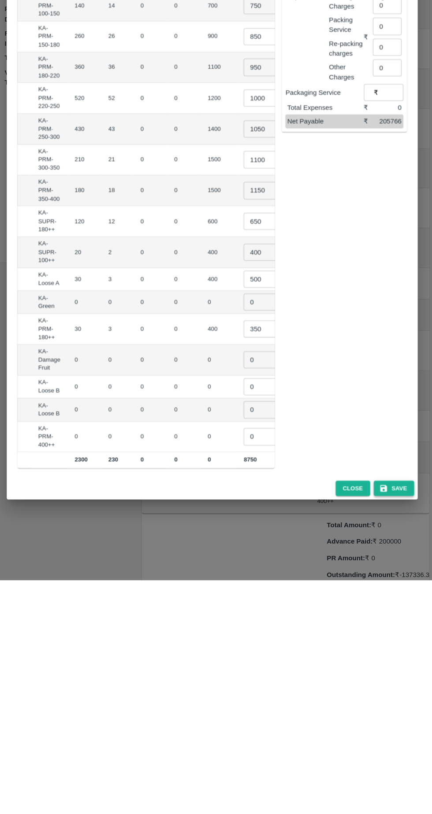
click at [395, 720] on button "Save" at bounding box center [394, 723] width 40 height 15
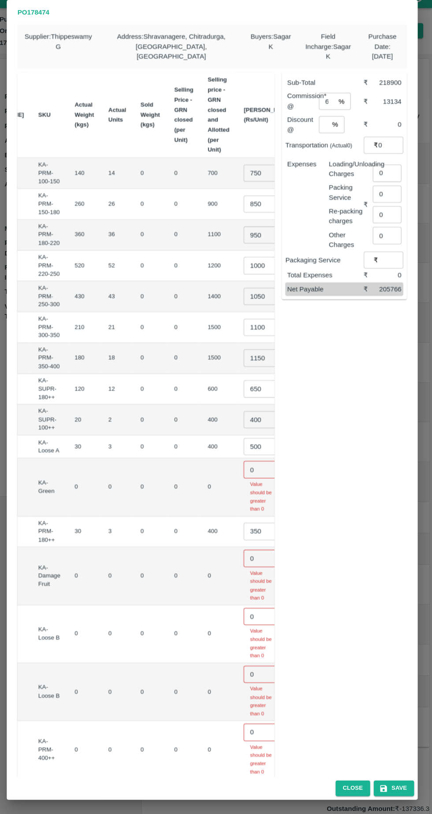
click at [247, 467] on input "0" at bounding box center [264, 475] width 35 height 17
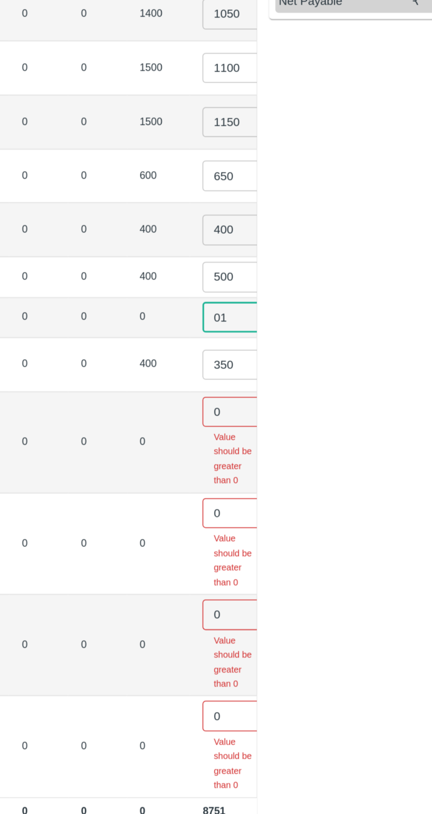
type input "01"
click at [253, 566] on p "Value should be greater than 0" at bounding box center [264, 559] width 23 height 33
click at [247, 524] on input "0" at bounding box center [264, 532] width 35 height 17
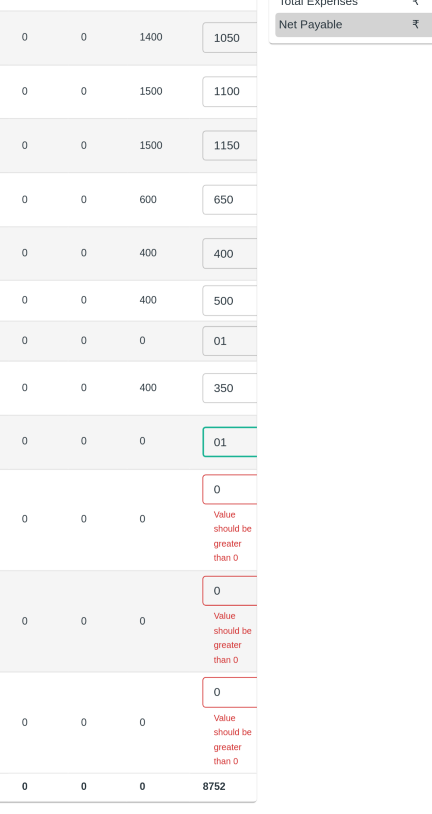
type input "01"
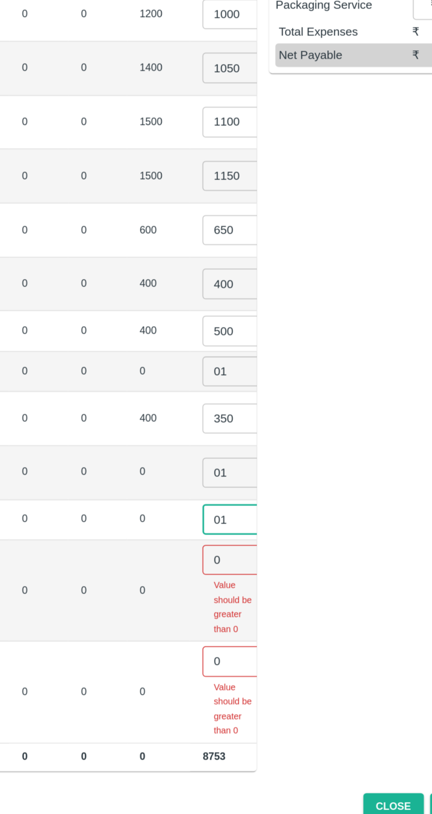
type input "01"
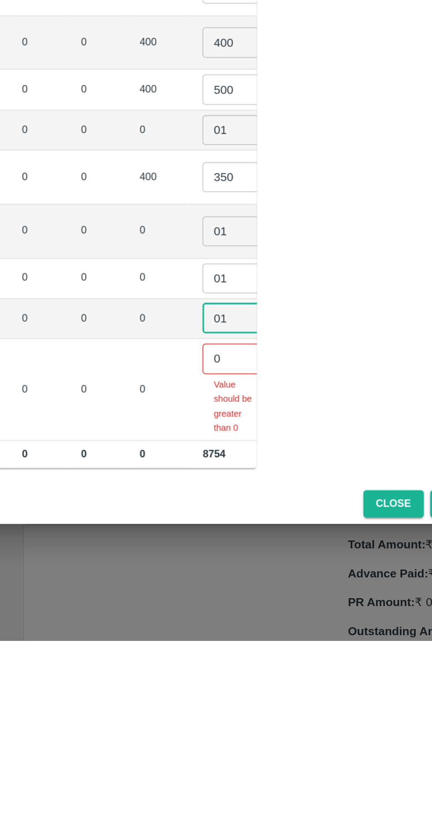
type input "01"
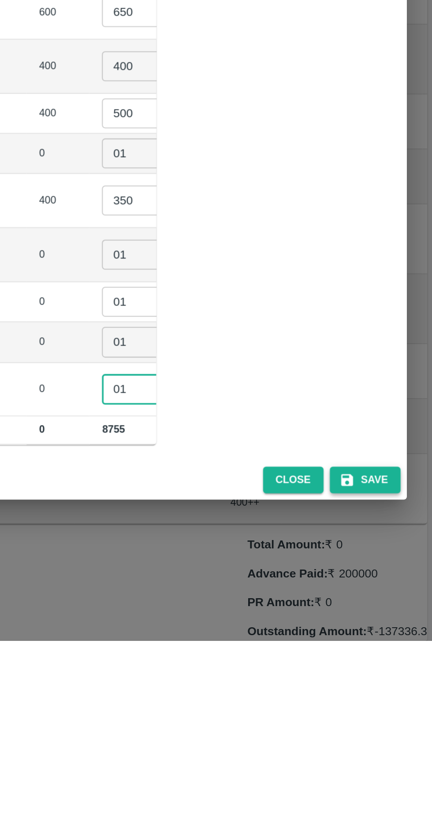
type input "01"
click at [400, 719] on button "Save" at bounding box center [394, 723] width 40 height 15
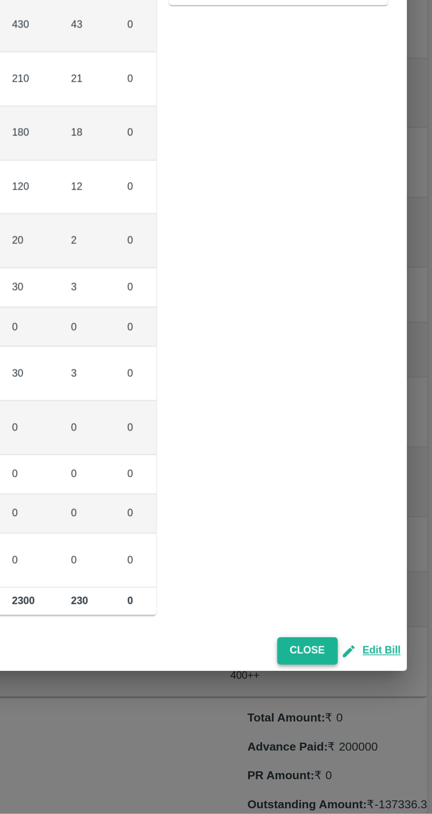
click at [368, 717] on button "Close" at bounding box center [362, 722] width 34 height 15
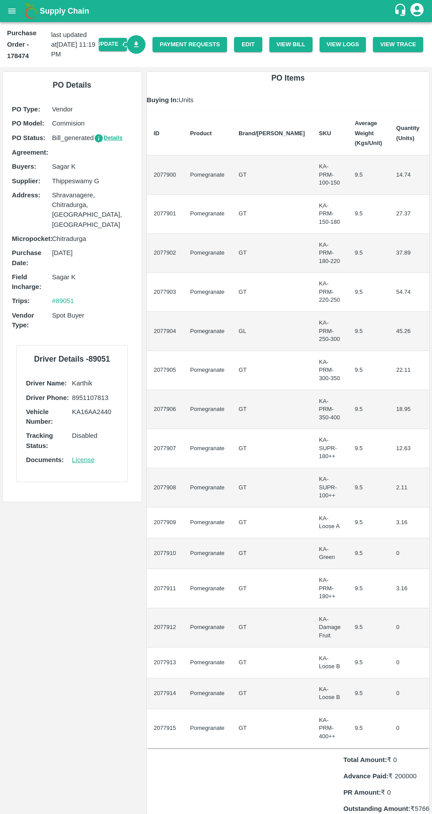
click at [139, 47] on icon "Download Bill" at bounding box center [136, 44] width 5 height 6
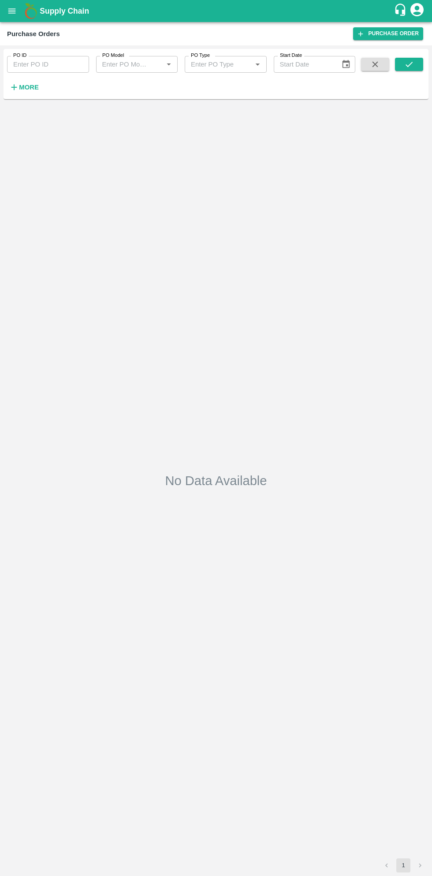
click at [34, 93] on button "More" at bounding box center [24, 87] width 34 height 15
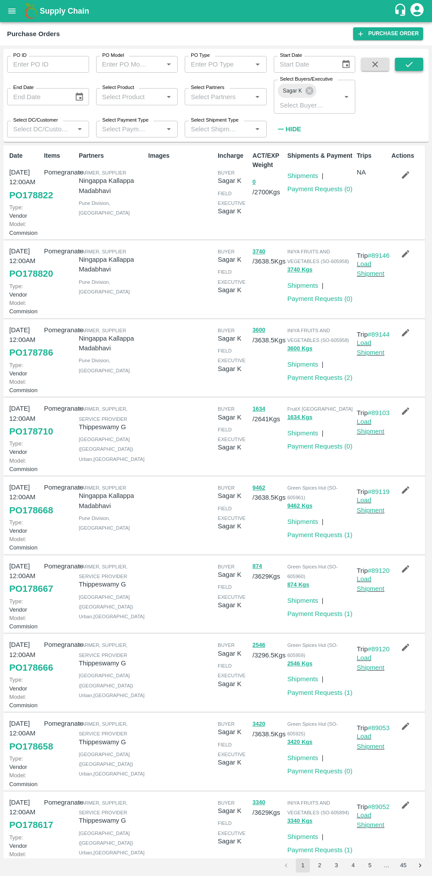
click at [407, 62] on icon "submit" at bounding box center [409, 64] width 10 height 10
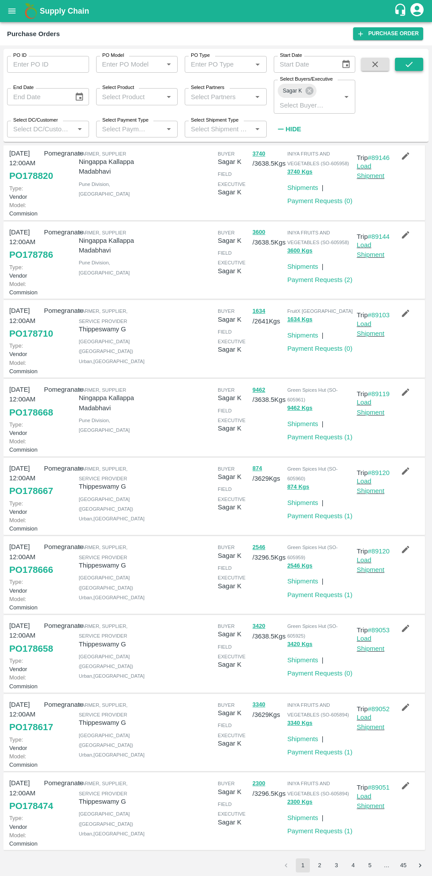
scroll to position [257, 0]
click at [330, 827] on link "Payment Requests ( 1 )" at bounding box center [319, 830] width 65 height 7
click at [326, 827] on link "Payment Requests ( 1 )" at bounding box center [319, 830] width 65 height 7
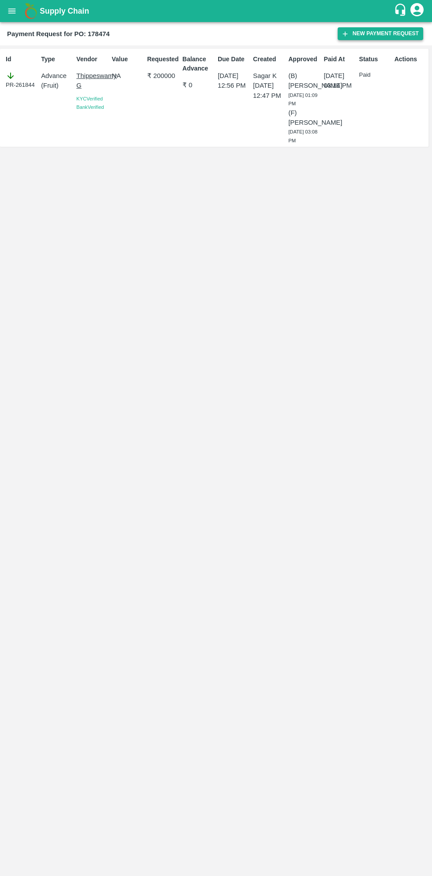
click at [378, 37] on button "New Payment Request" at bounding box center [379, 33] width 85 height 13
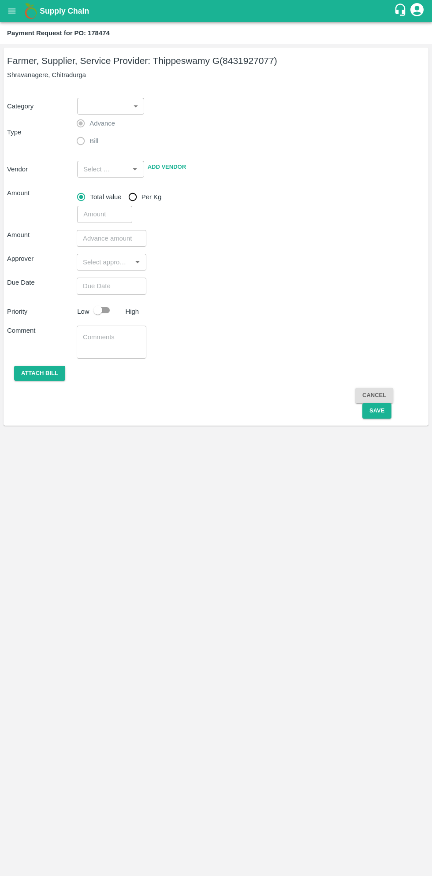
click at [118, 107] on body "Supply Chain Payment Request for PO: 178474 Farmer, Supplier, Service Provider:…" at bounding box center [216, 438] width 432 height 876
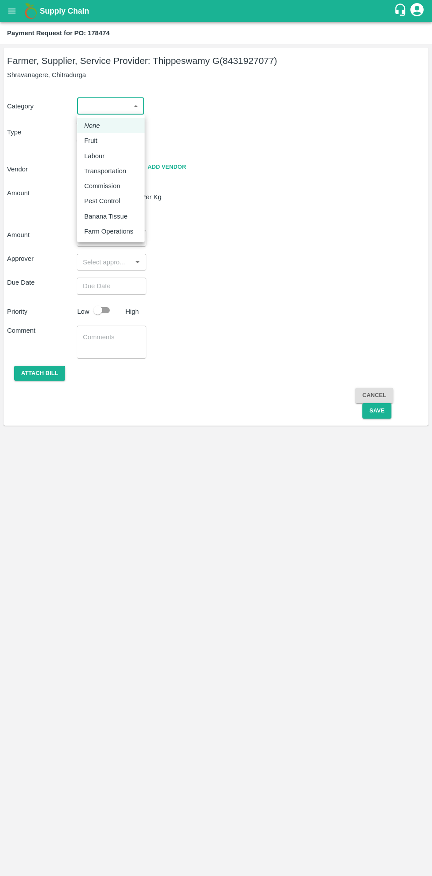
click at [91, 141] on p "Fruit" at bounding box center [90, 141] width 13 height 10
type input "1"
type input "[PERSON_NAME] G - 8431927077(Farmer, Supplier, Service Provider)"
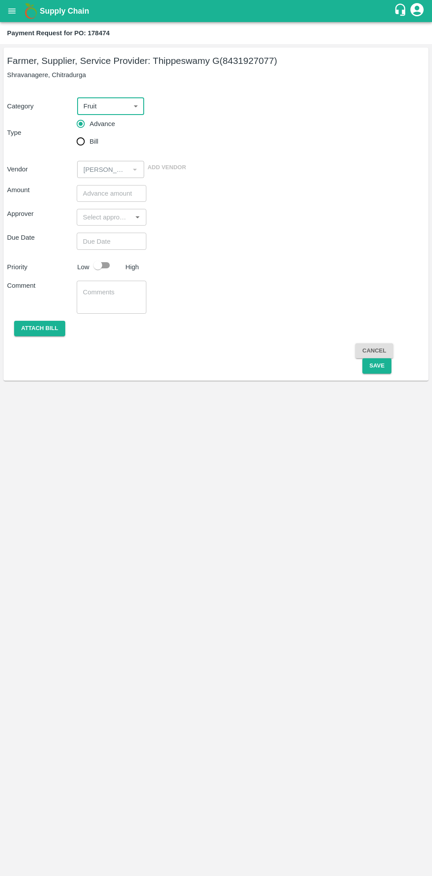
click at [86, 142] on input "Bill" at bounding box center [81, 142] width 18 height 18
radio input "true"
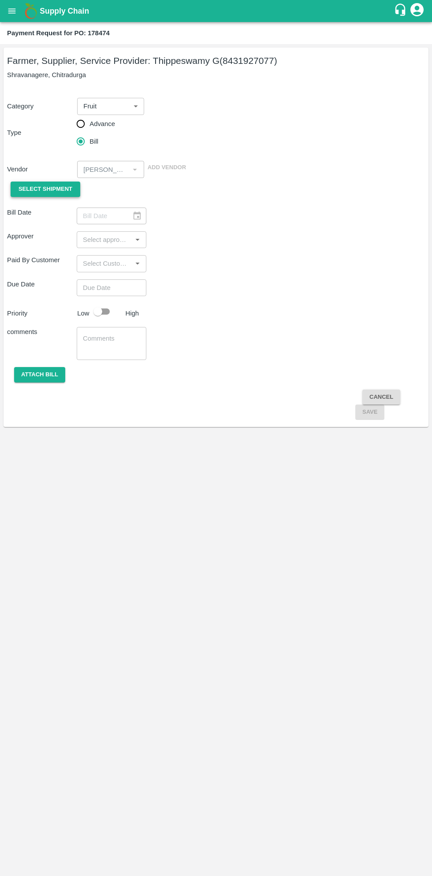
click at [60, 187] on span "Select Shipment" at bounding box center [45, 189] width 54 height 10
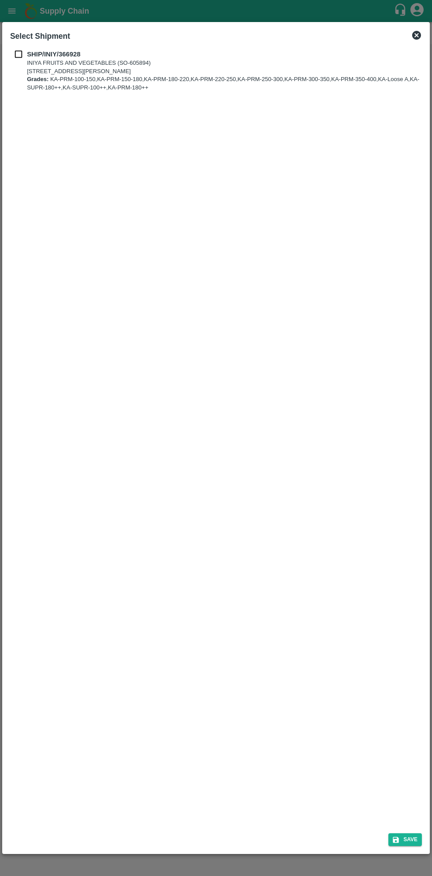
click at [31, 53] on b "SHIP/INIY/366928" at bounding box center [53, 54] width 53 height 7
checkbox input "true"
click at [414, 836] on button "Save" at bounding box center [404, 839] width 33 height 13
type input "26/09/2025"
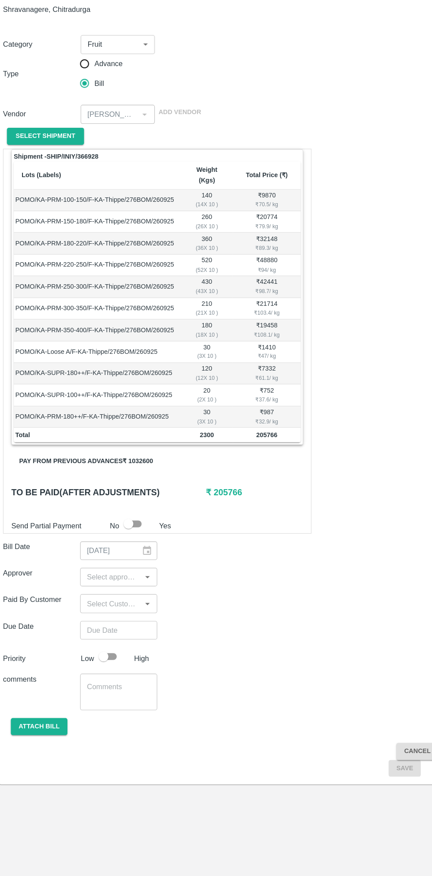
click at [112, 475] on button "Pay from previous advances ₹ 1032600" at bounding box center [82, 482] width 135 height 15
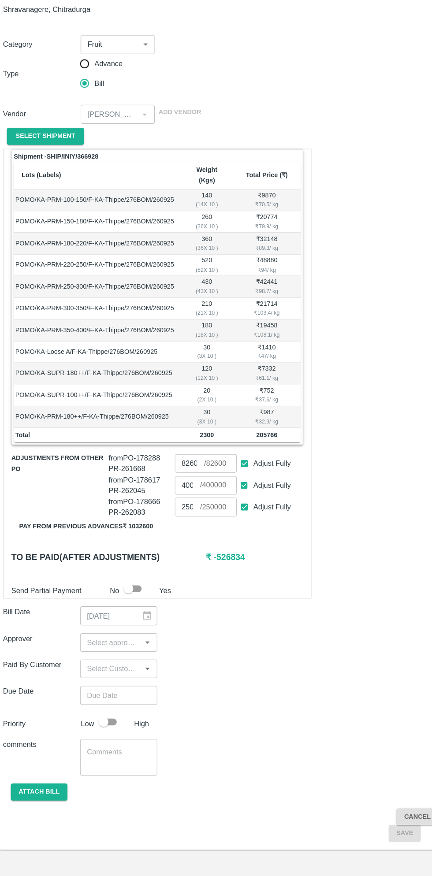
click at [225, 516] on input "Adjust Fully" at bounding box center [225, 524] width 16 height 16
checkbox input "false"
type input "0"
click at [231, 496] on input "Adjust Fully" at bounding box center [225, 504] width 16 height 16
checkbox input "false"
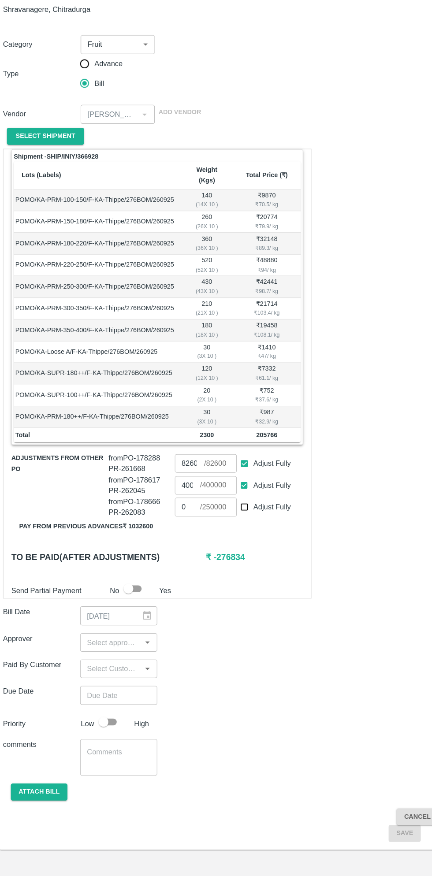
type input "0"
click at [228, 477] on input "Adjust Fully" at bounding box center [225, 485] width 16 height 16
checkbox input "false"
type input "0"
click at [233, 516] on input "Adjust Fully" at bounding box center [225, 524] width 16 height 16
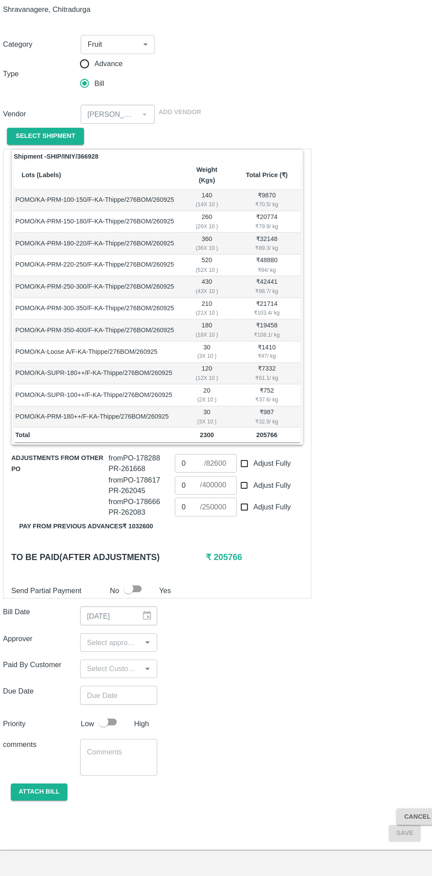
checkbox input "true"
type input "250000"
click at [231, 516] on input "Adjust Fully" at bounding box center [225, 524] width 16 height 16
checkbox input "false"
type input "0"
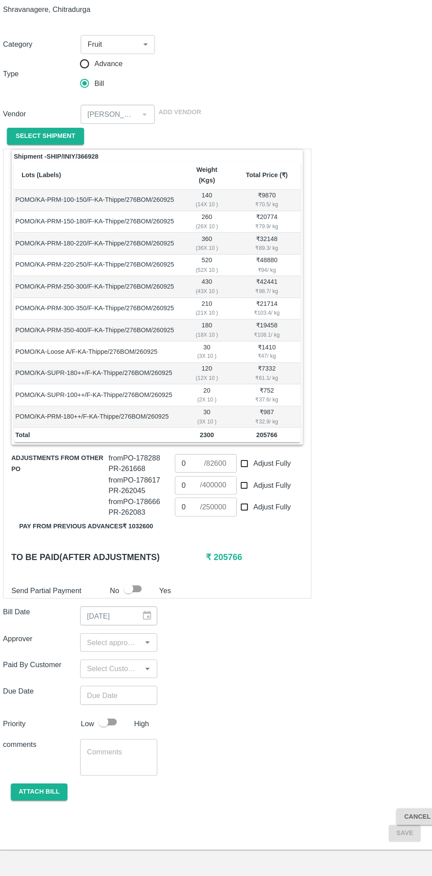
click at [178, 515] on input "0" at bounding box center [173, 523] width 23 height 17
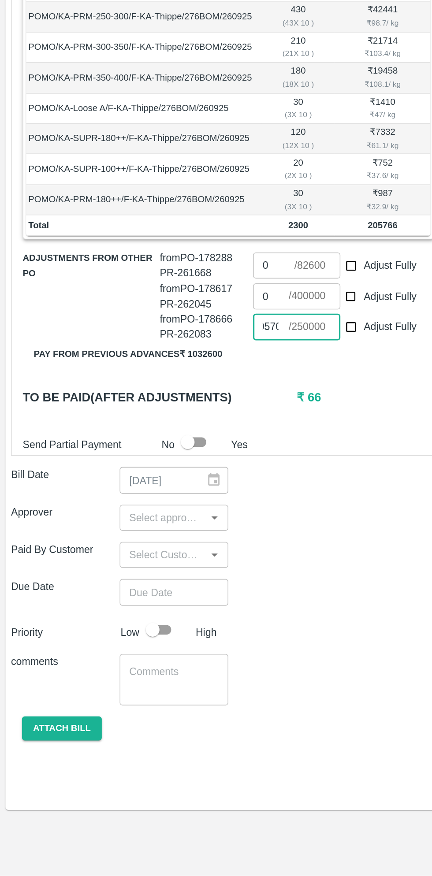
type input "205700"
click at [109, 640] on input "input" at bounding box center [104, 645] width 50 height 11
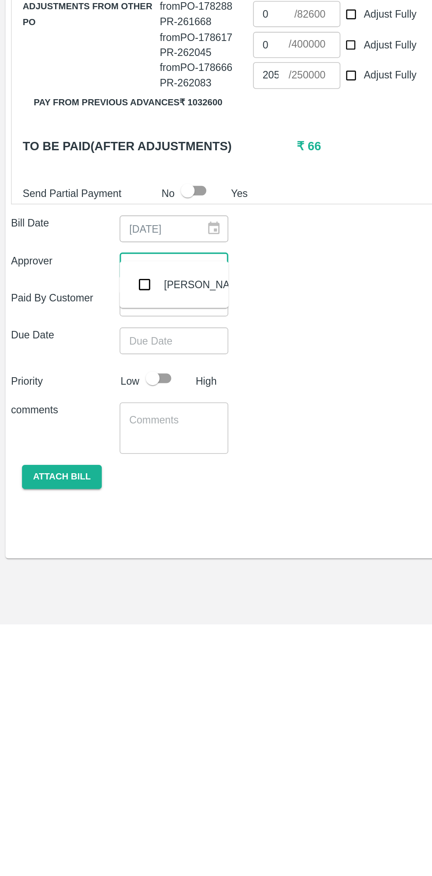
type input "muku"
click at [94, 659] on input "checkbox" at bounding box center [93, 658] width 18 height 18
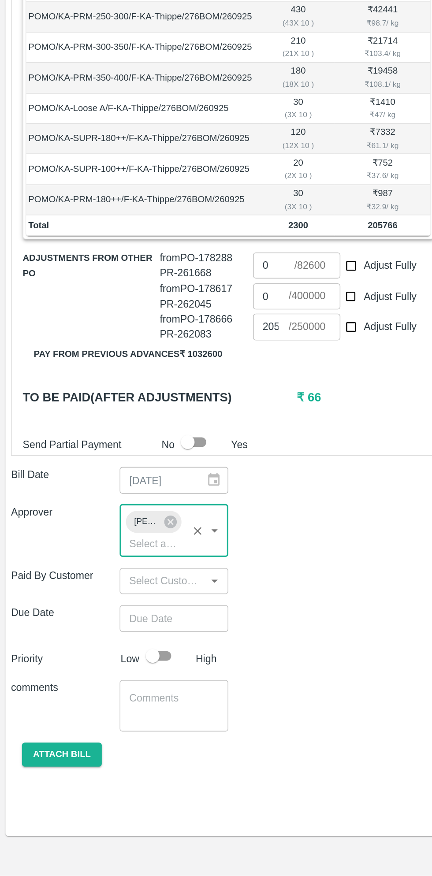
click at [113, 702] on input "Choose date" at bounding box center [108, 710] width 63 height 17
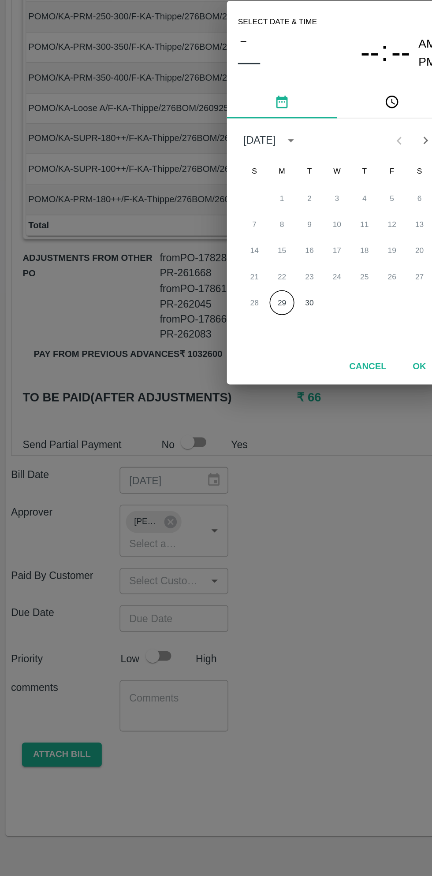
click at [180, 508] on button "29" at bounding box center [181, 508] width 16 height 16
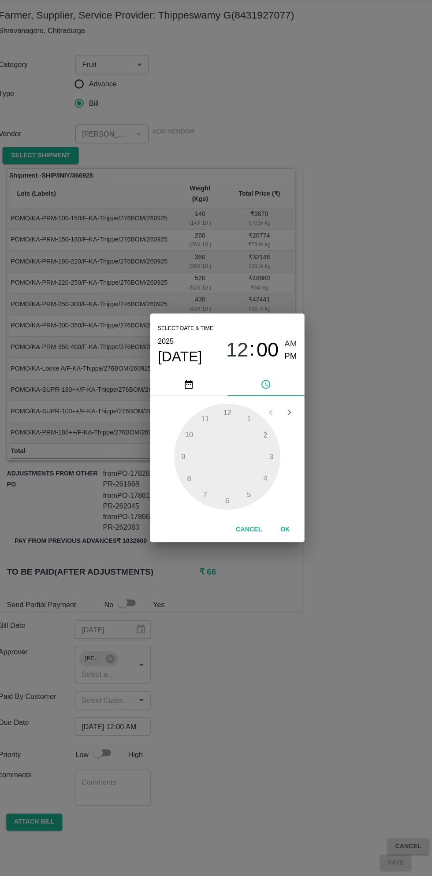
click at [274, 361] on span "AM" at bounding box center [273, 361] width 11 height 12
click at [275, 373] on span "PM" at bounding box center [273, 373] width 11 height 12
click at [204, 430] on div at bounding box center [215, 464] width 97 height 97
click at [181, 462] on div at bounding box center [215, 464] width 97 height 97
type input "29/09/2025 11:45 PM"
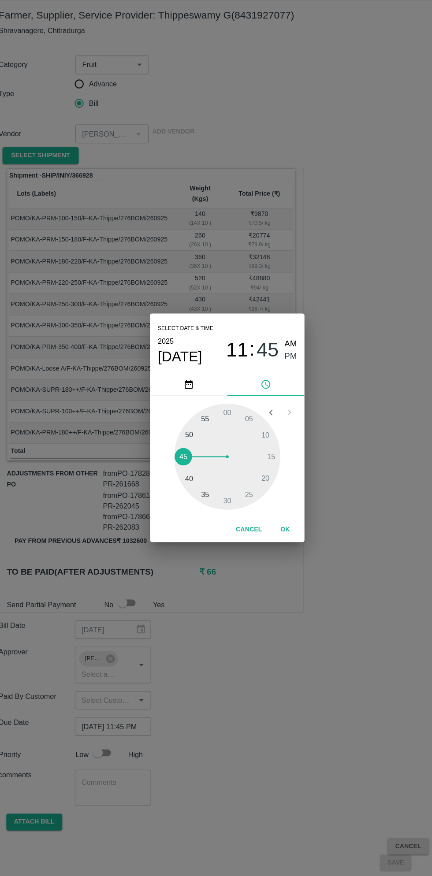
click at [265, 531] on button "OK" at bounding box center [269, 530] width 28 height 15
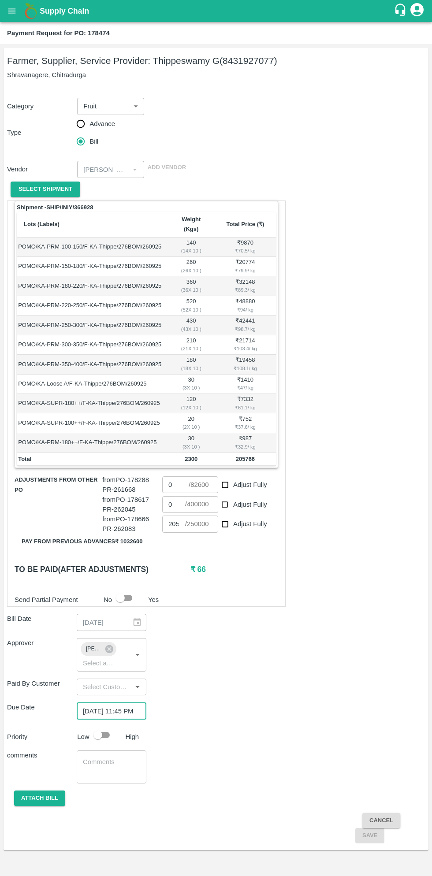
click at [108, 726] on input "checkbox" at bounding box center [98, 734] width 50 height 17
checkbox input "true"
click at [49, 790] on button "Attach bill" at bounding box center [39, 797] width 51 height 15
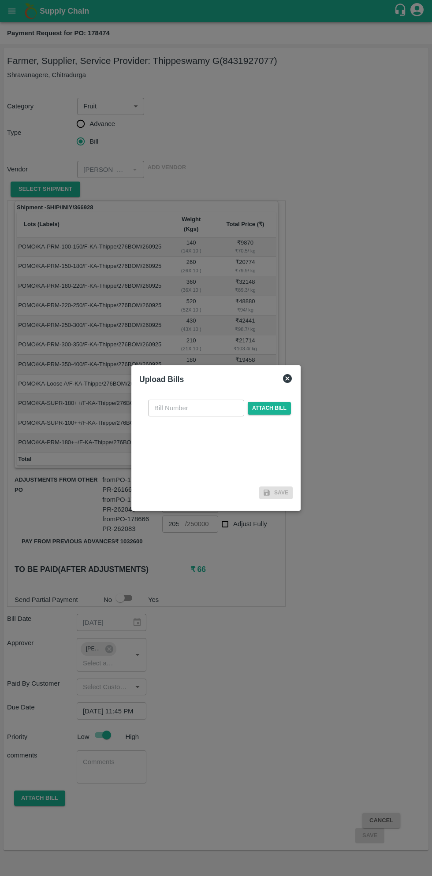
click at [211, 408] on input "text" at bounding box center [196, 408] width 96 height 17
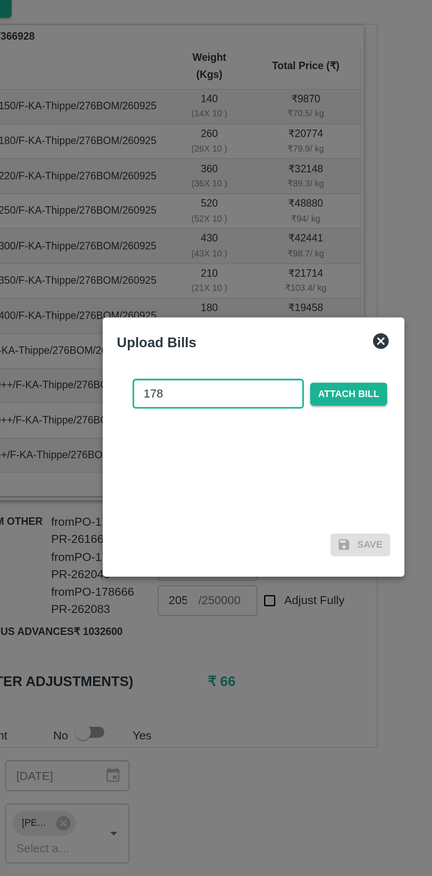
click at [197, 408] on input "178" at bounding box center [196, 408] width 96 height 17
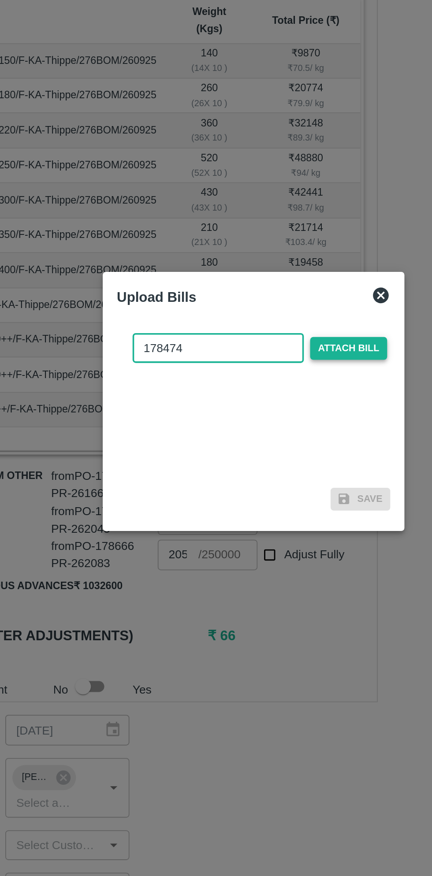
type input "178474"
click at [273, 411] on span "Attach bill" at bounding box center [269, 408] width 43 height 13
click at [0, 0] on input "Attach bill" at bounding box center [0, 0] width 0 height 0
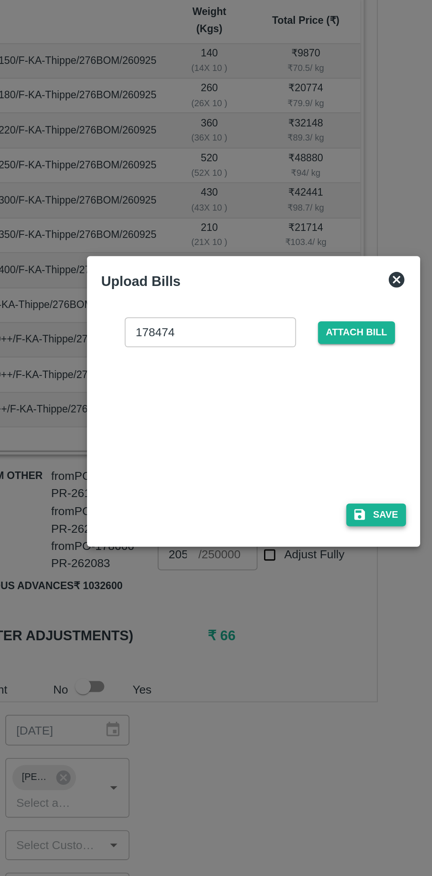
click at [283, 501] on button "Save" at bounding box center [284, 501] width 33 height 13
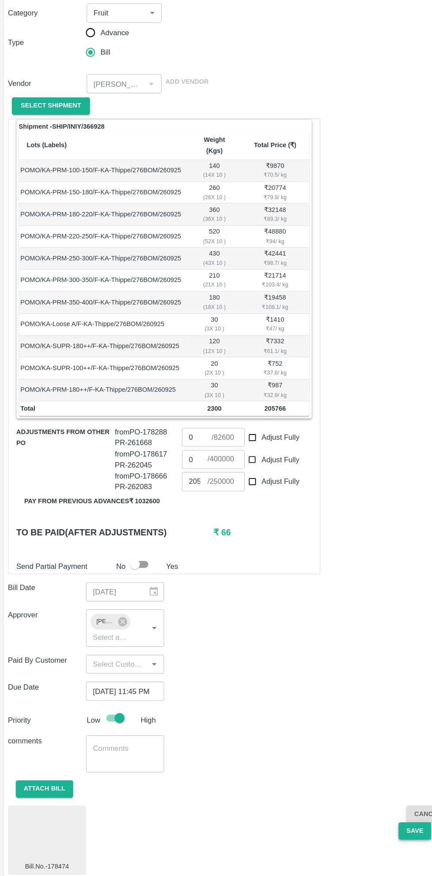
click at [360, 831] on button "Save" at bounding box center [369, 835] width 29 height 15
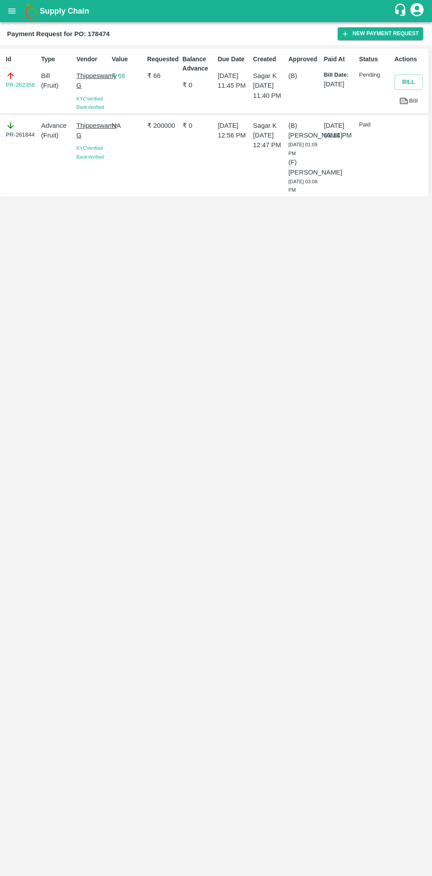
click at [18, 16] on button "open drawer" at bounding box center [12, 11] width 20 height 20
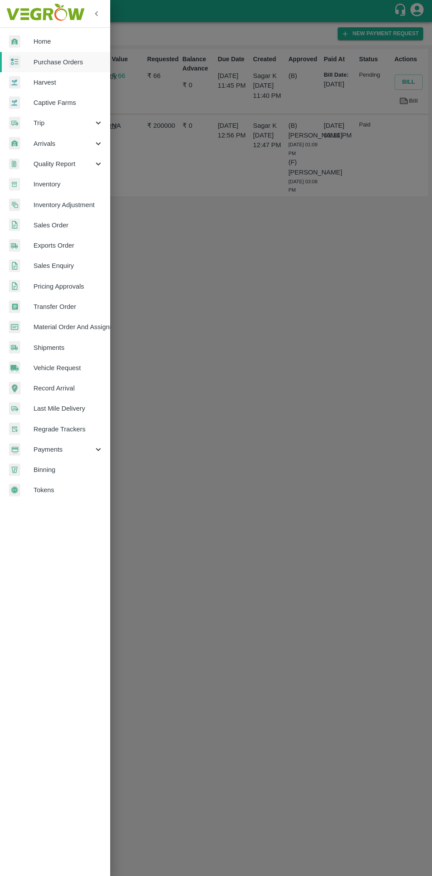
click at [69, 65] on span "Purchase Orders" at bounding box center [68, 62] width 70 height 10
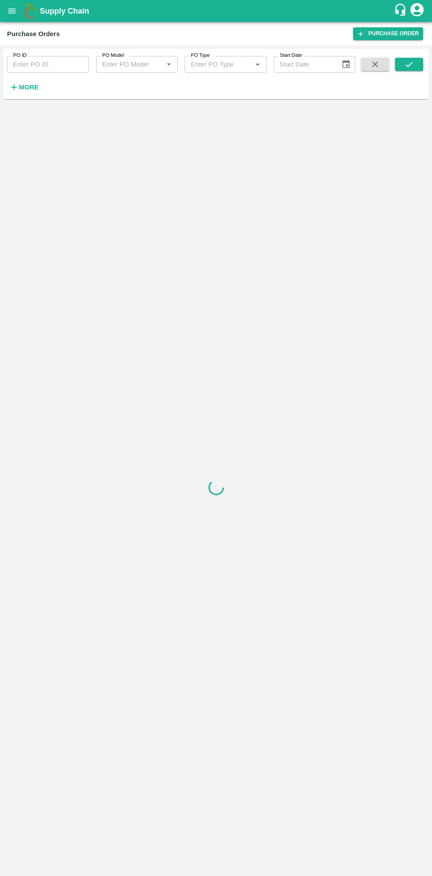
click at [36, 87] on strong "More" at bounding box center [29, 87] width 20 height 7
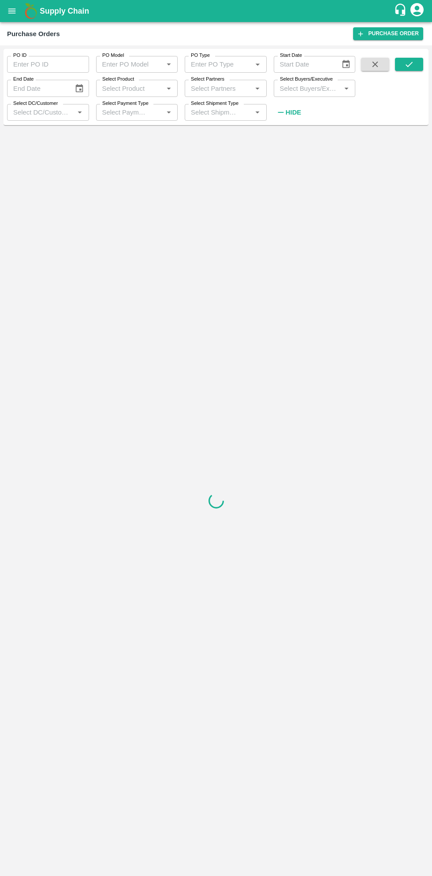
click at [319, 88] on input "Select Buyers/Executive" at bounding box center [307, 87] width 62 height 11
type input "sagar"
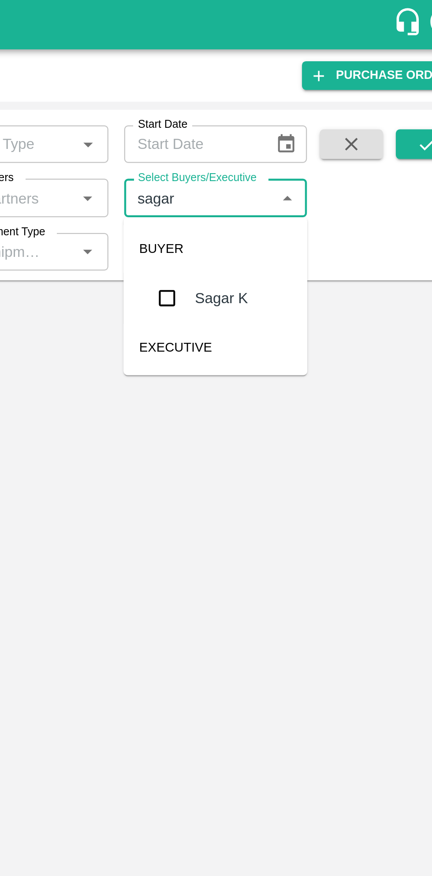
click at [291, 134] on input "checkbox" at bounding box center [293, 133] width 18 height 18
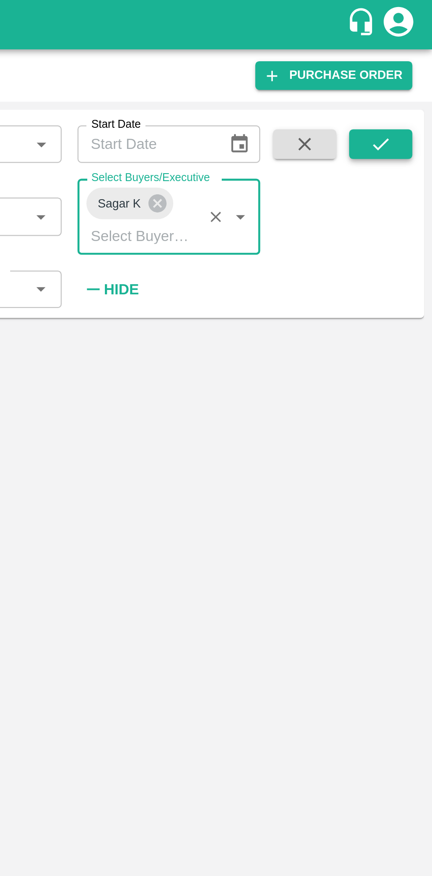
click at [414, 70] on button "submit" at bounding box center [409, 64] width 28 height 13
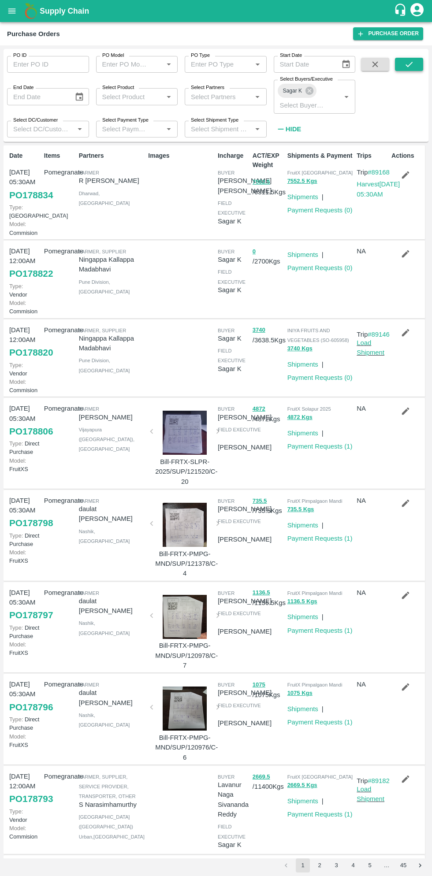
scroll to position [5, 0]
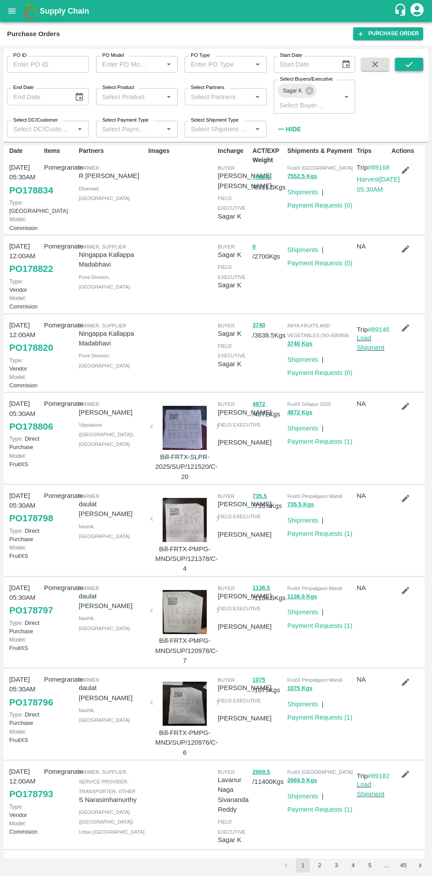
click at [409, 64] on icon "submit" at bounding box center [409, 64] width 10 height 10
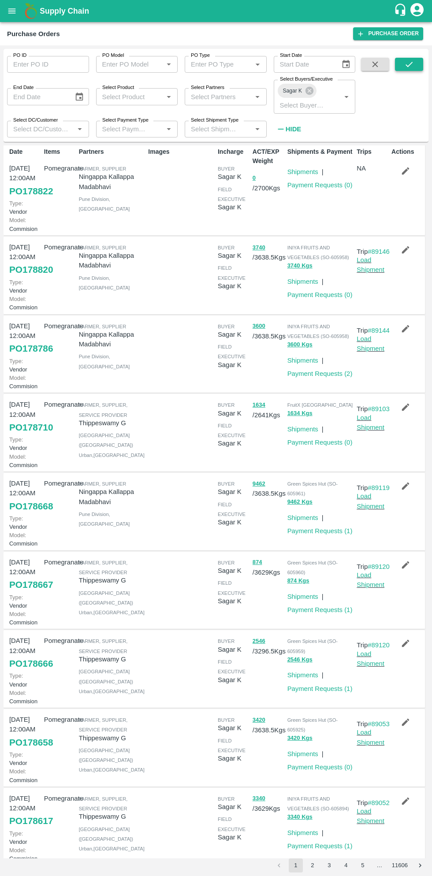
scroll to position [0, 0]
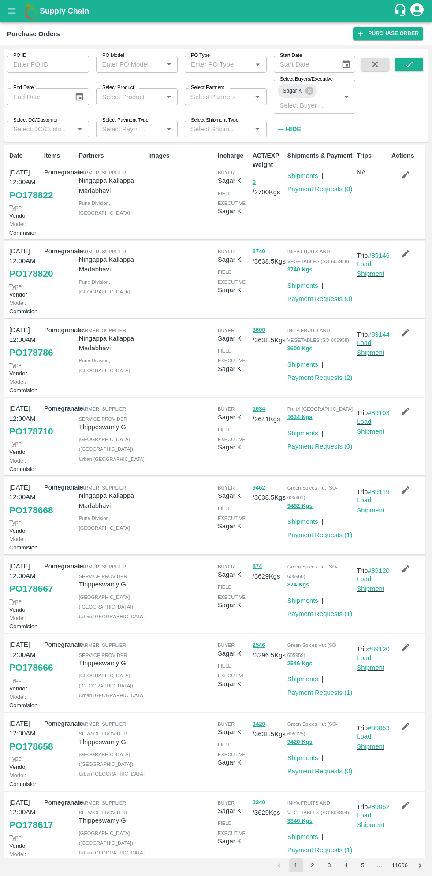
click at [331, 450] on link "Payment Requests ( 0 )" at bounding box center [319, 446] width 65 height 7
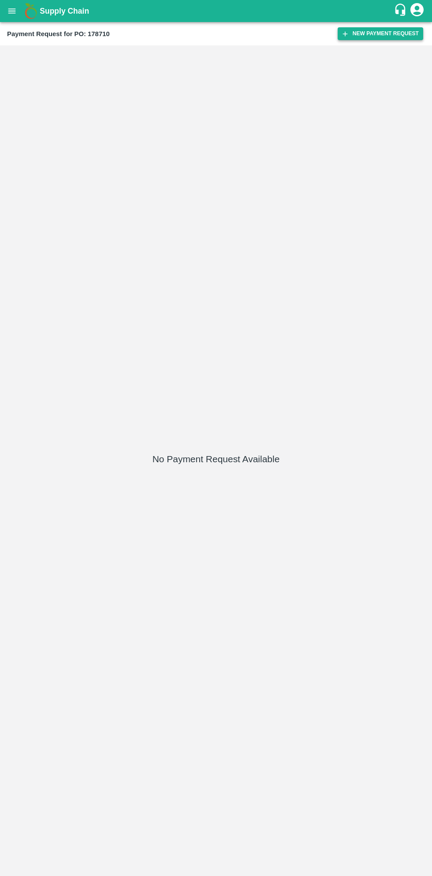
click at [368, 34] on button "New Payment Request" at bounding box center [379, 33] width 85 height 13
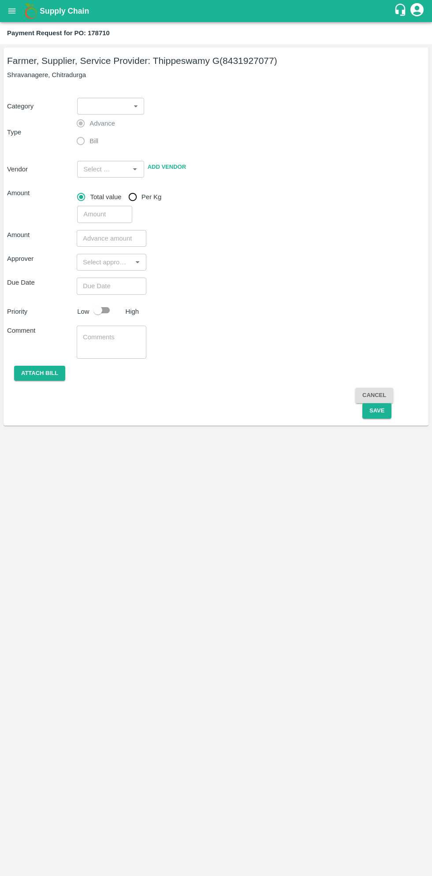
click at [110, 108] on body "Supply Chain Payment Request for PO: 178710 Farmer, Supplier, Service Provider:…" at bounding box center [216, 438] width 432 height 876
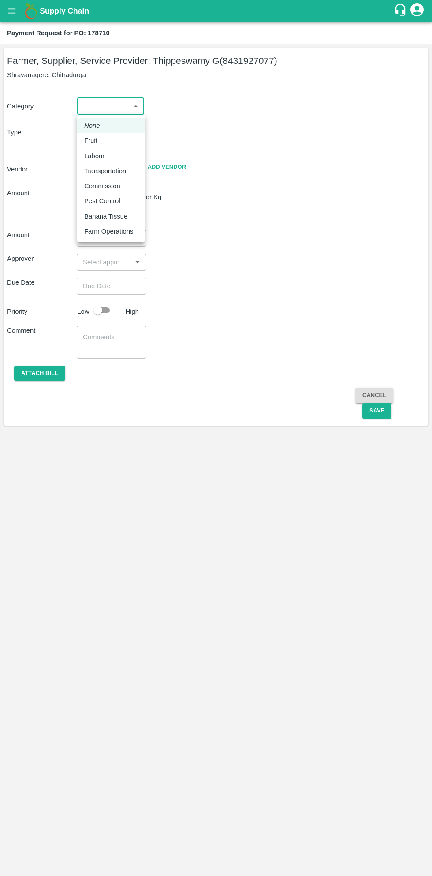
click at [90, 141] on p "Fruit" at bounding box center [90, 141] width 13 height 10
type input "1"
type input "[PERSON_NAME] G - 8431927077(Farmer, Supplier, Service Provider)"
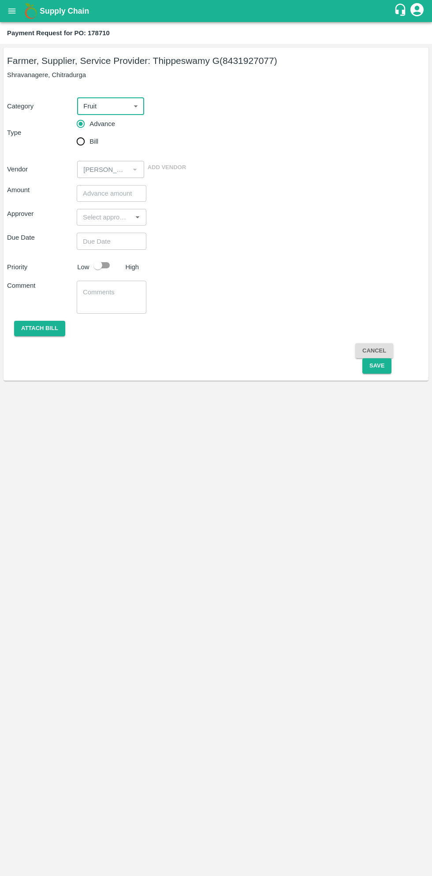
click at [88, 146] on input "Bill" at bounding box center [81, 142] width 18 height 18
radio input "true"
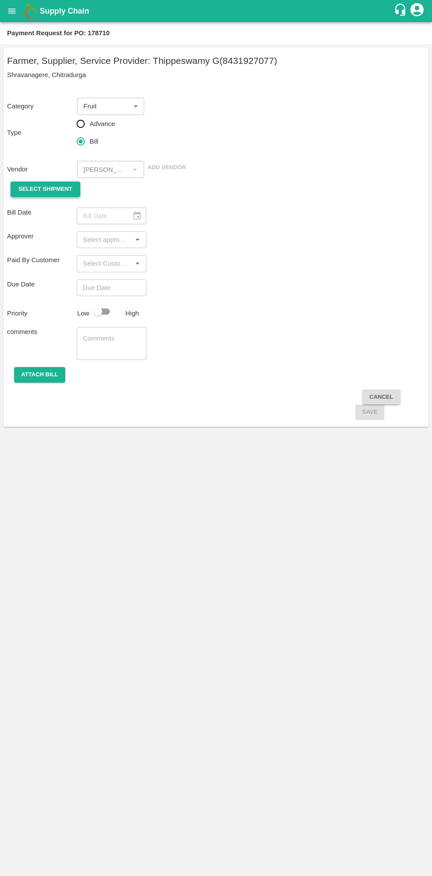
click at [55, 187] on span "Select Shipment" at bounding box center [45, 189] width 54 height 10
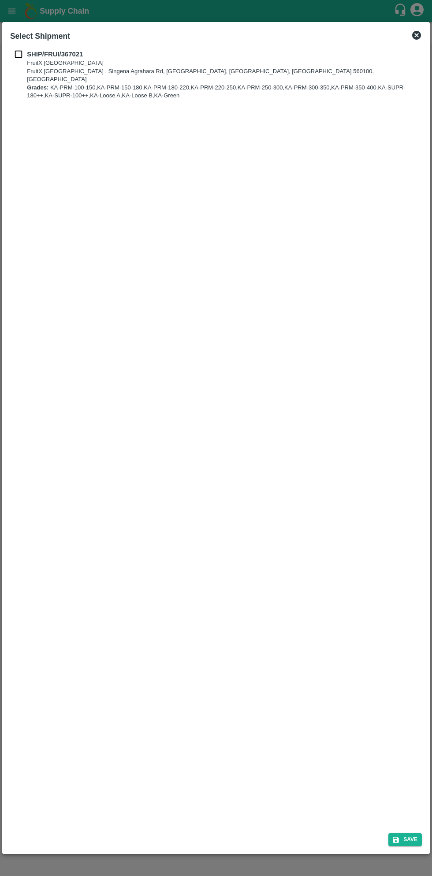
click at [33, 54] on b "SHIP/FRUI/367021" at bounding box center [55, 54] width 56 height 7
checkbox input "true"
click at [409, 836] on button "Save" at bounding box center [404, 839] width 33 height 13
type input "[DATE]"
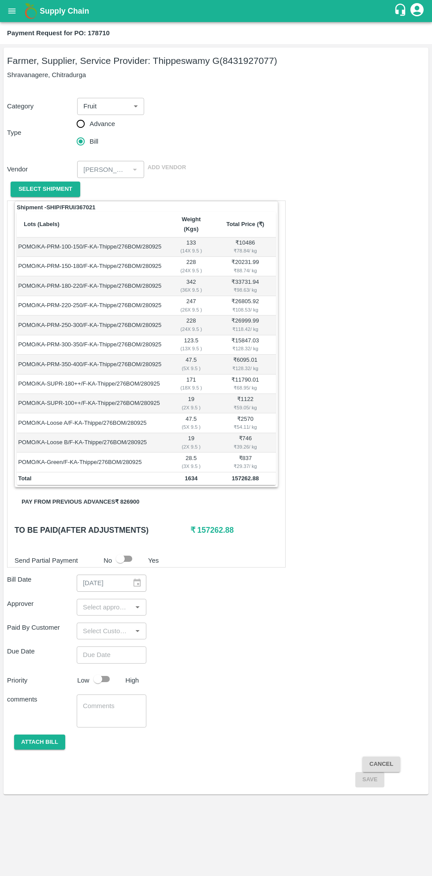
click at [115, 494] on button "Pay from previous advances ₹ 826900" at bounding box center [81, 501] width 132 height 15
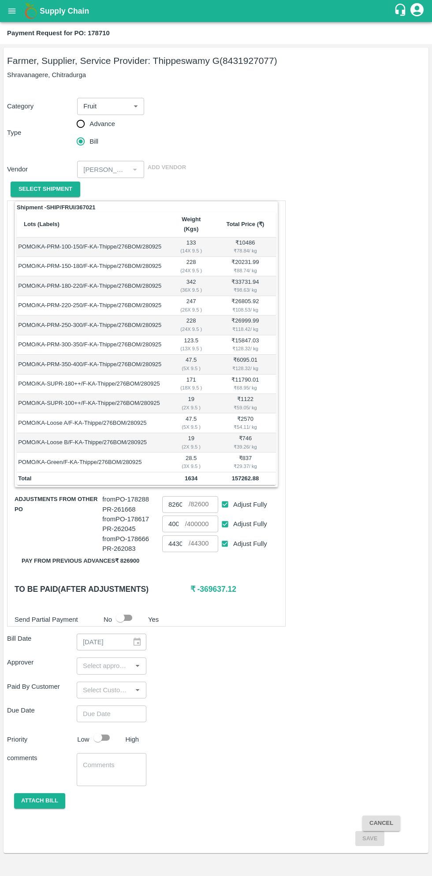
click at [228, 516] on input "Adjust Fully" at bounding box center [225, 524] width 16 height 16
checkbox input "false"
type input "0"
click at [183, 515] on input "0" at bounding box center [173, 523] width 23 height 17
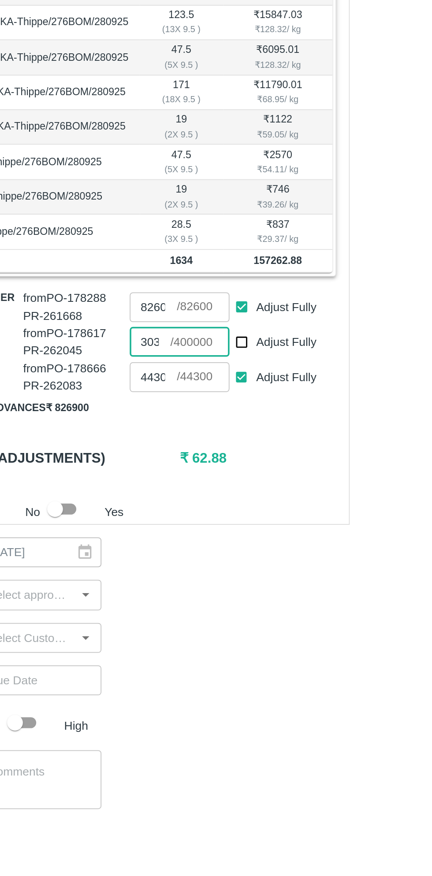
scroll to position [0, 3]
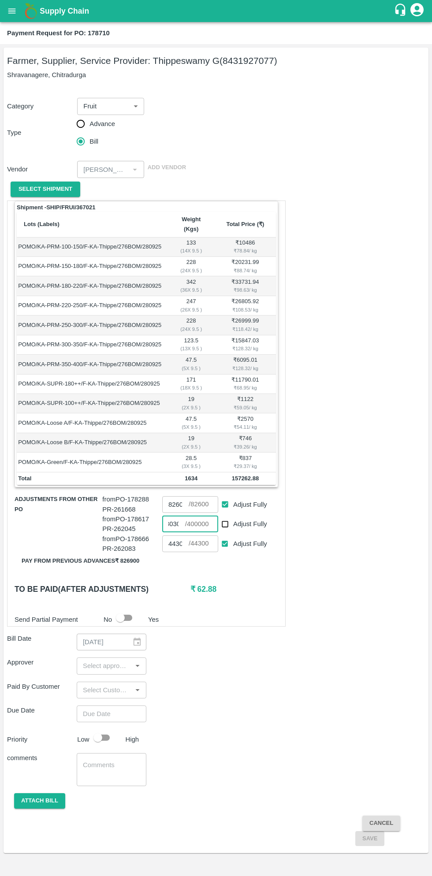
type input "30300"
click at [110, 660] on input "input" at bounding box center [104, 665] width 50 height 11
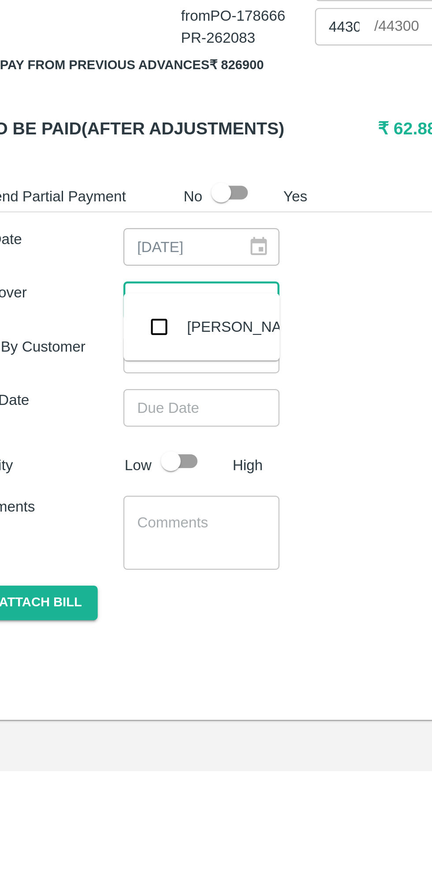
type input "muk"
click at [92, 685] on input "checkbox" at bounding box center [93, 678] width 18 height 18
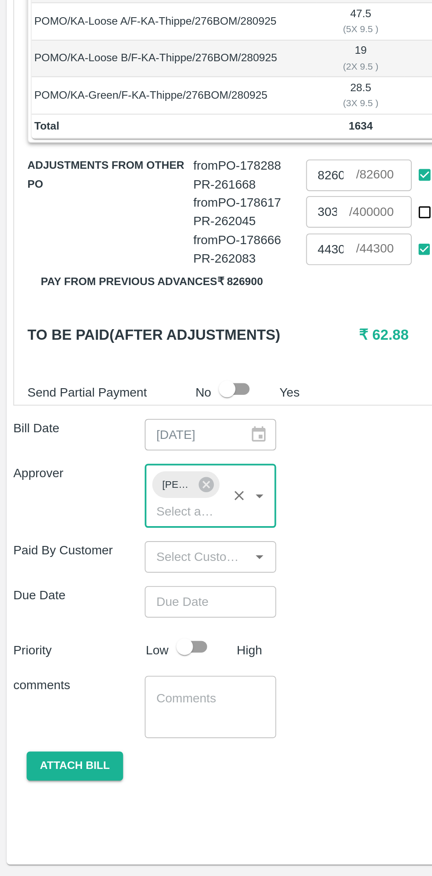
click at [117, 722] on input "Choose date" at bounding box center [108, 730] width 63 height 17
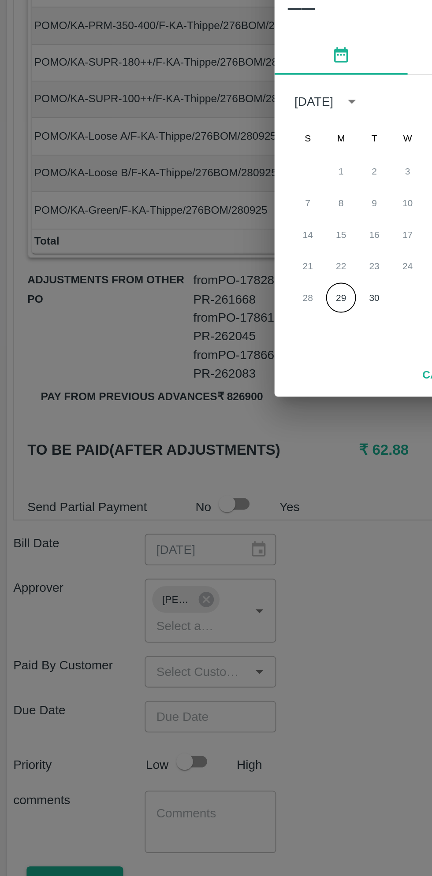
click at [181, 514] on button "29" at bounding box center [181, 508] width 16 height 16
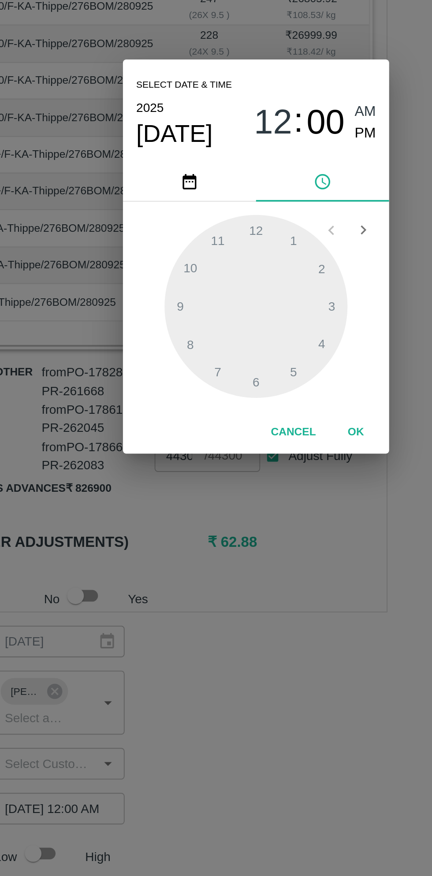
click at [276, 376] on span "PM" at bounding box center [273, 373] width 11 height 12
click at [198, 433] on div at bounding box center [215, 464] width 97 height 97
click at [198, 429] on div at bounding box center [215, 464] width 97 height 97
type input "[DATE] 11:56 PM"
click at [274, 527] on button "OK" at bounding box center [269, 530] width 28 height 15
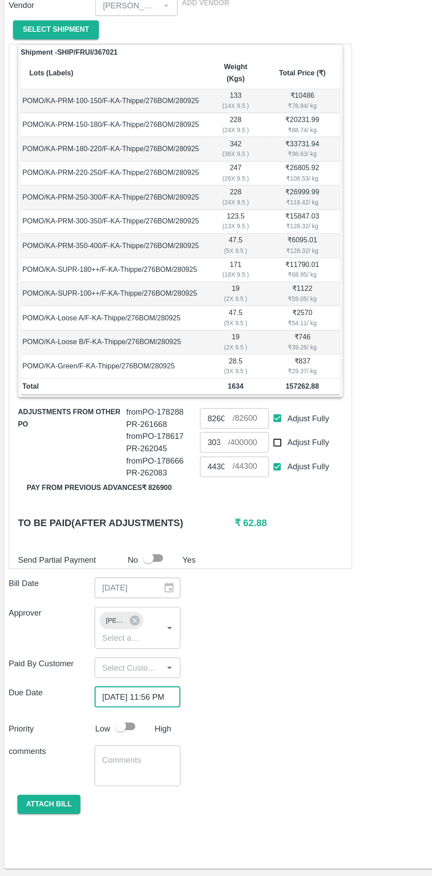
click at [112, 750] on input "checkbox" at bounding box center [98, 754] width 50 height 17
checkbox input "true"
click at [52, 810] on button "Attach bill" at bounding box center [39, 817] width 51 height 15
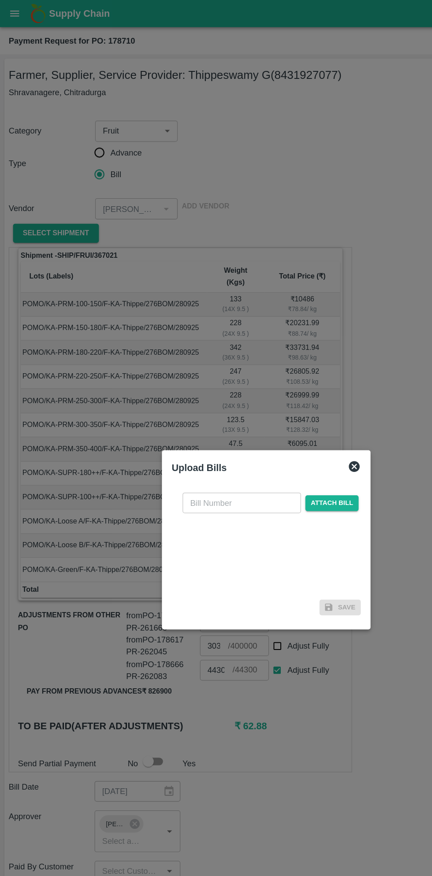
click at [196, 407] on input "text" at bounding box center [196, 408] width 96 height 17
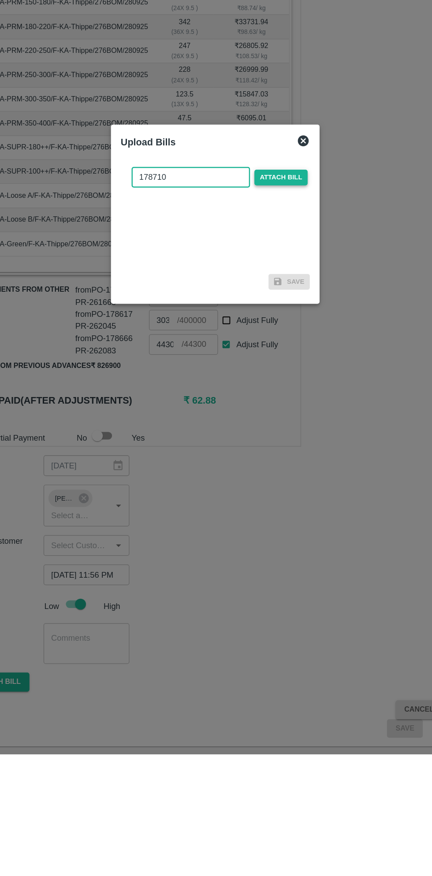
type input "178710"
click at [280, 408] on span "Attach bill" at bounding box center [269, 408] width 43 height 13
click at [0, 0] on input "Attach bill" at bounding box center [0, 0] width 0 height 0
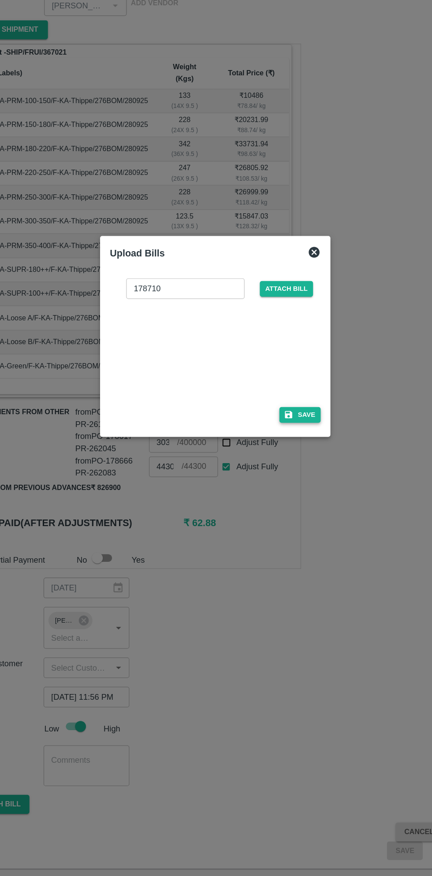
click at [289, 502] on button "Save" at bounding box center [284, 501] width 33 height 13
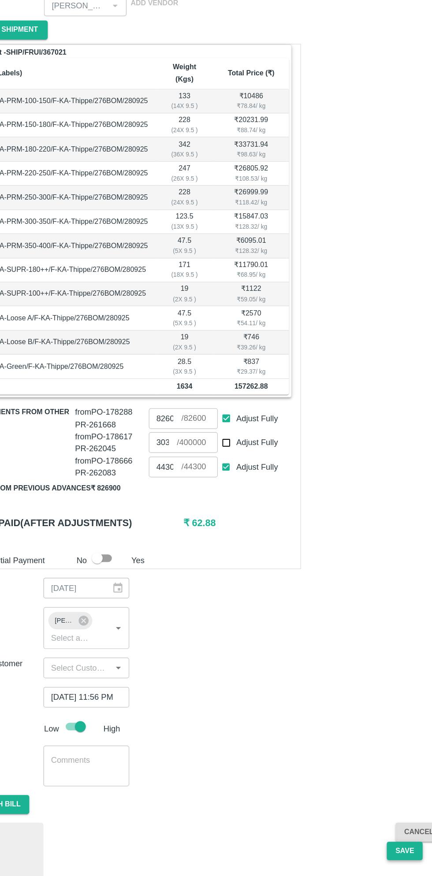
click at [369, 847] on button "Save" at bounding box center [369, 854] width 29 height 15
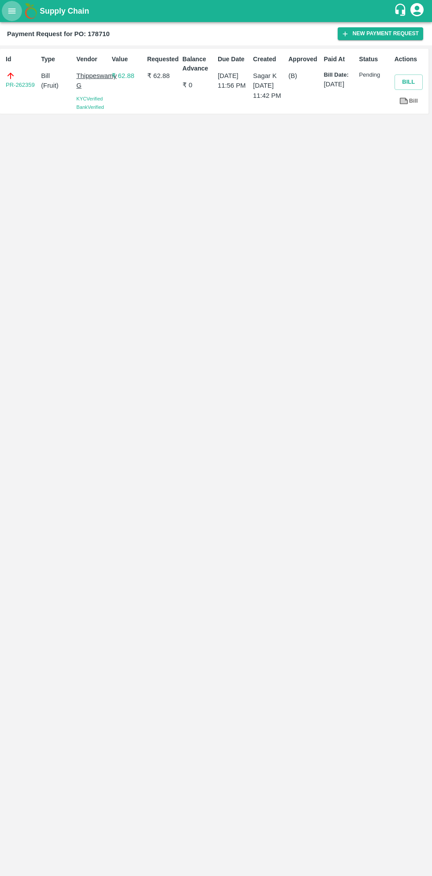
click at [18, 11] on button "open drawer" at bounding box center [12, 11] width 20 height 20
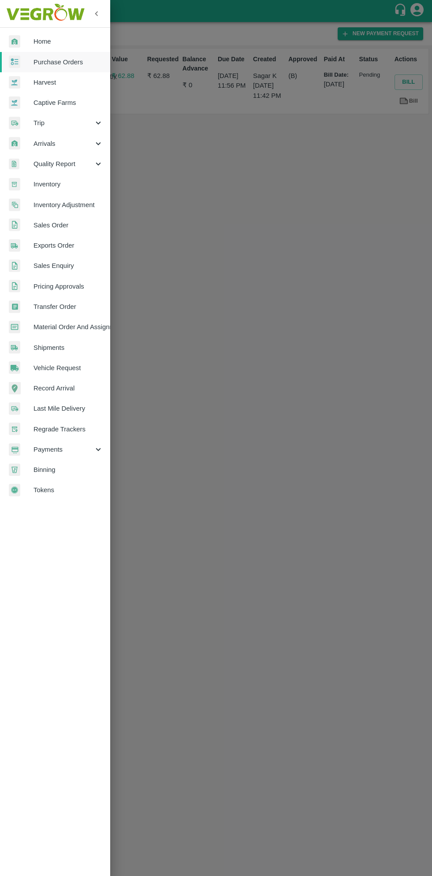
click at [64, 447] on span "Payments" at bounding box center [63, 449] width 60 height 10
click at [89, 469] on span "My Payment Requests" at bounding box center [72, 470] width 63 height 10
